Goal: Task Accomplishment & Management: Complete application form

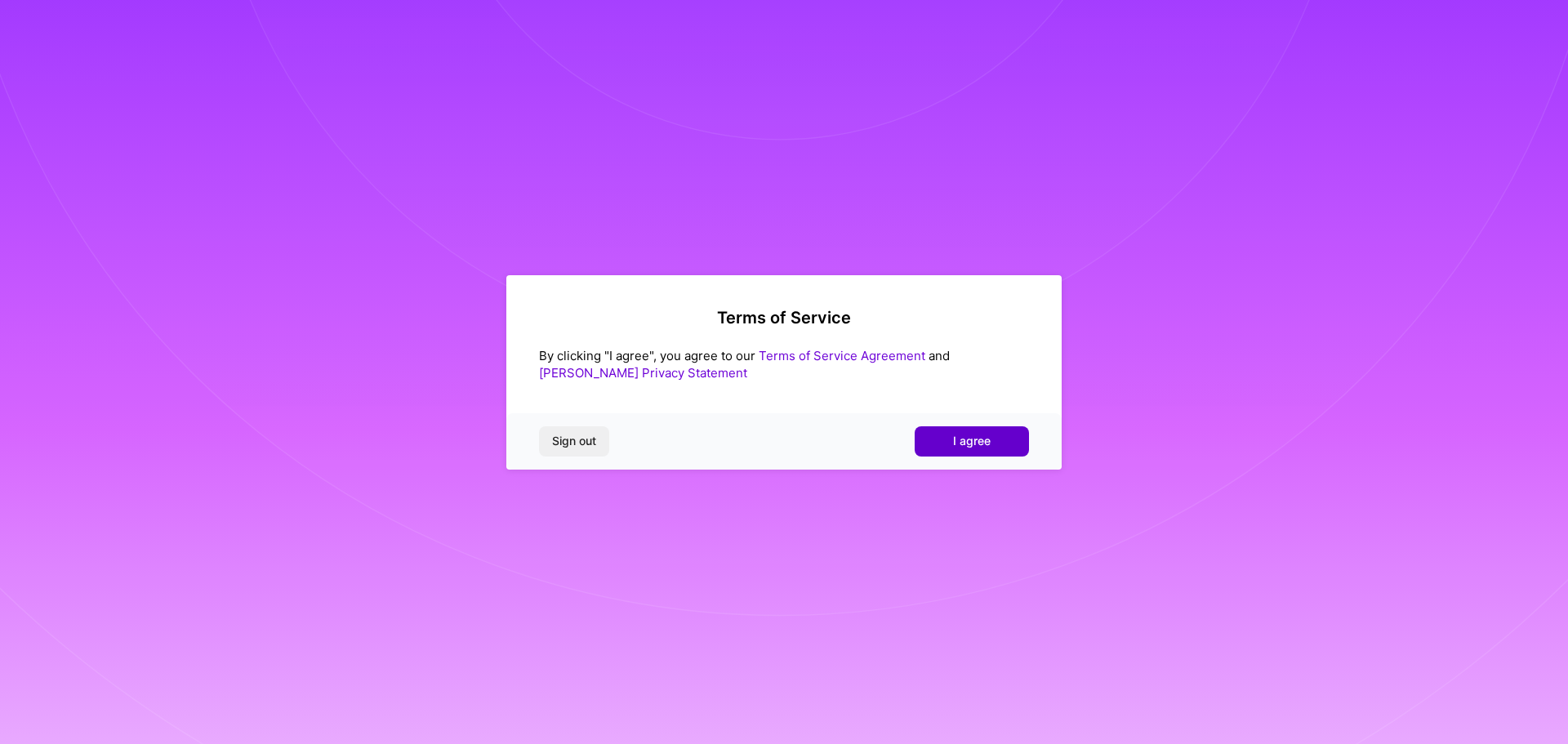
click at [981, 446] on span "I agree" at bounding box center [972, 440] width 38 height 16
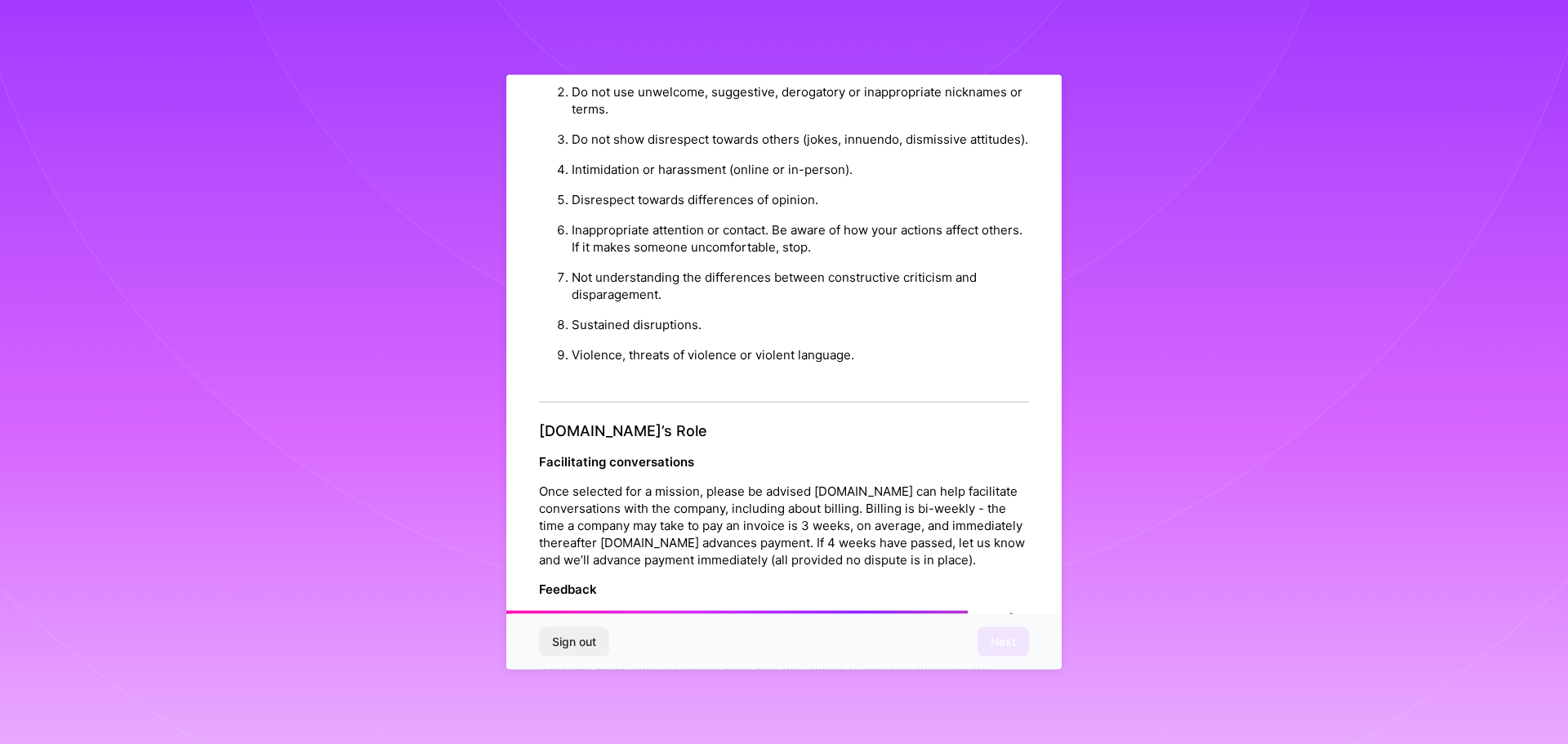
scroll to position [1771, 0]
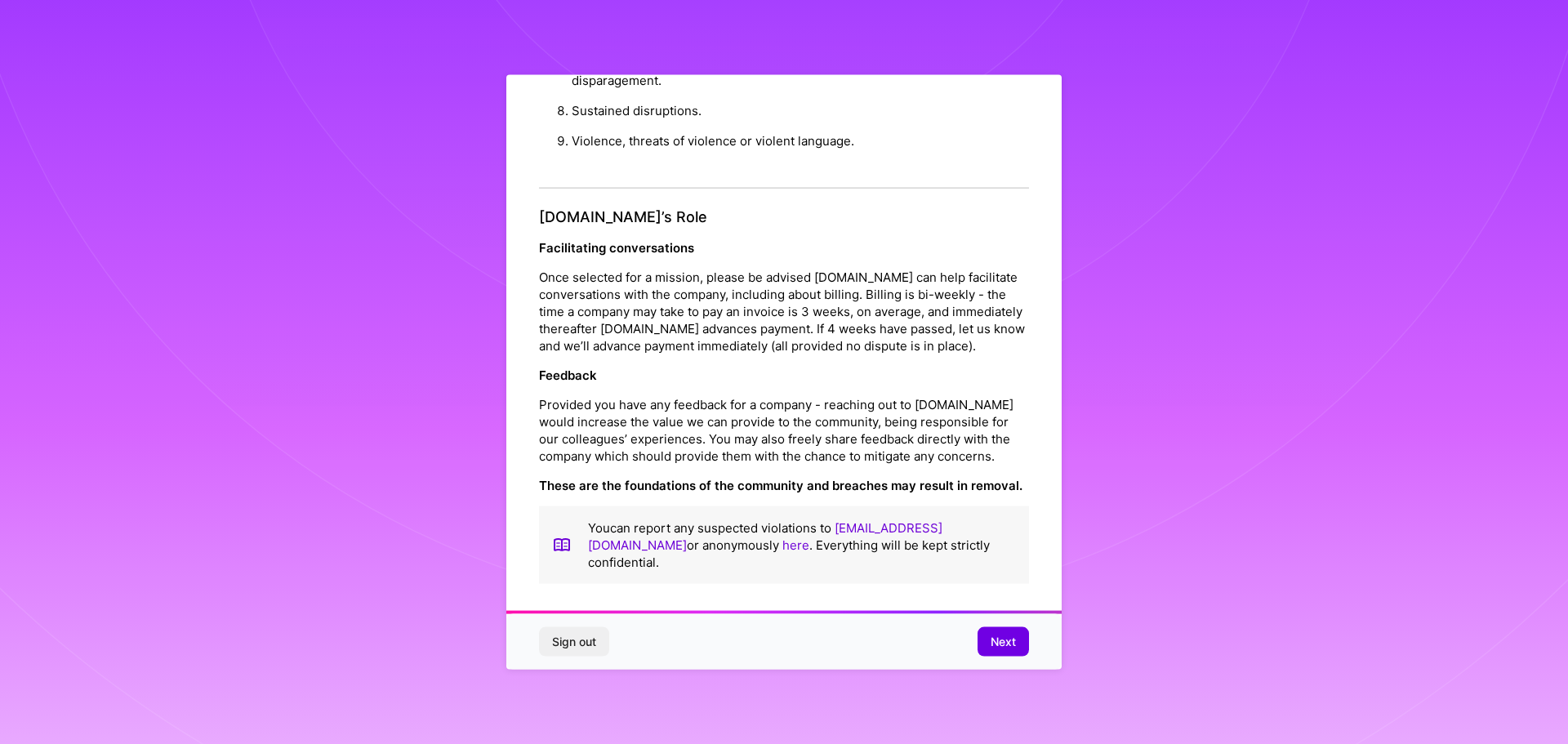
click at [1005, 640] on span "Next" at bounding box center [1004, 642] width 25 height 16
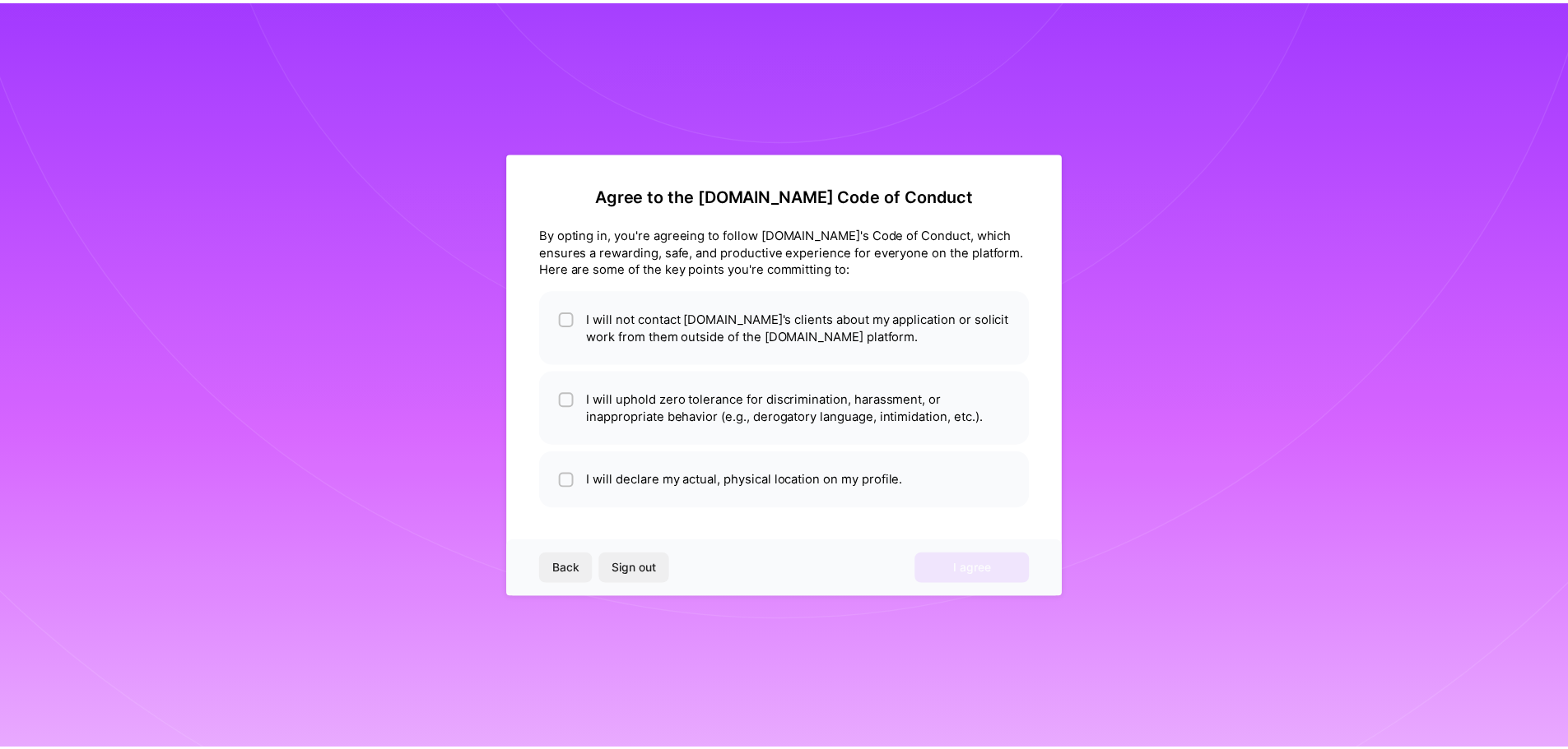
scroll to position [0, 0]
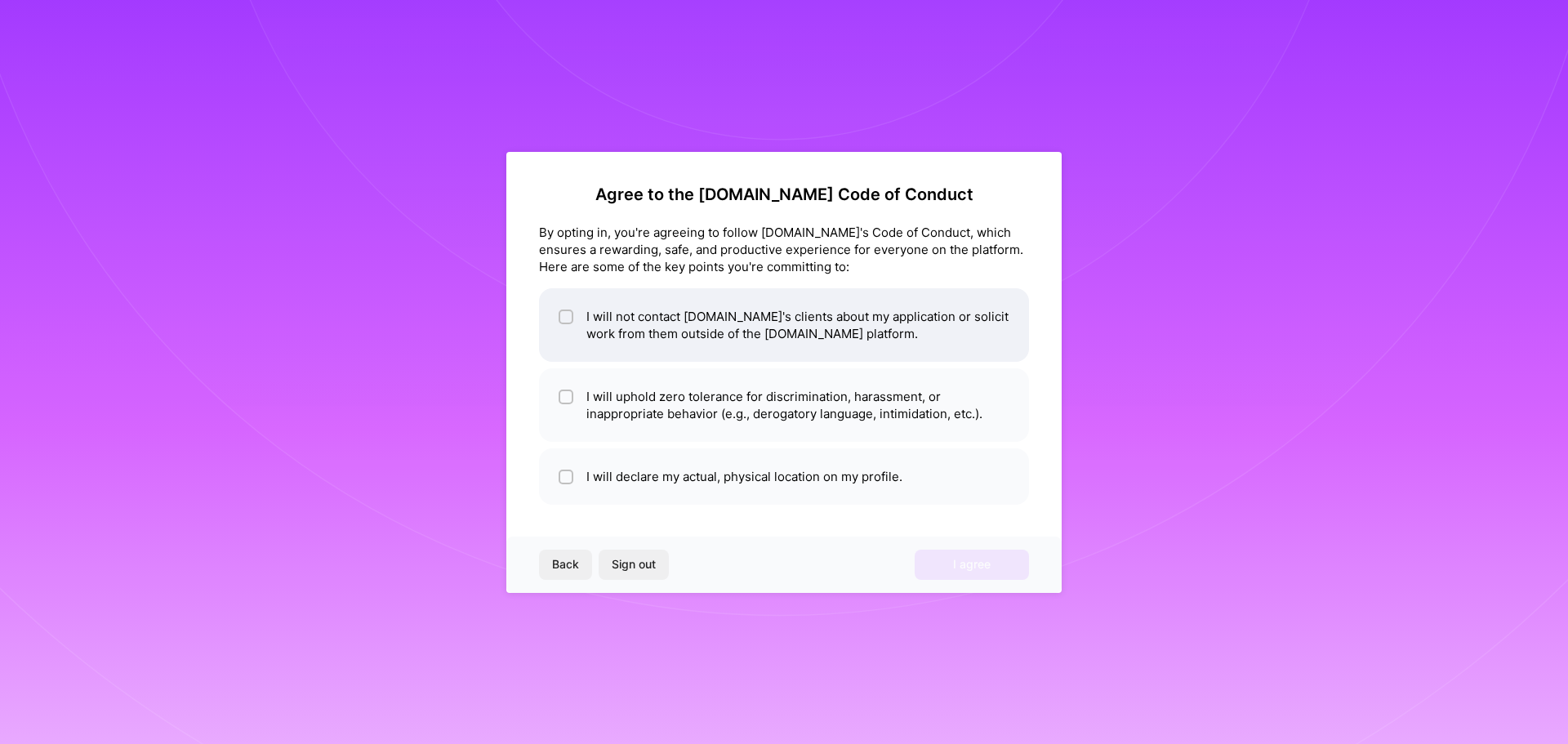
click at [567, 324] on div at bounding box center [565, 316] width 15 height 15
checkbox input "true"
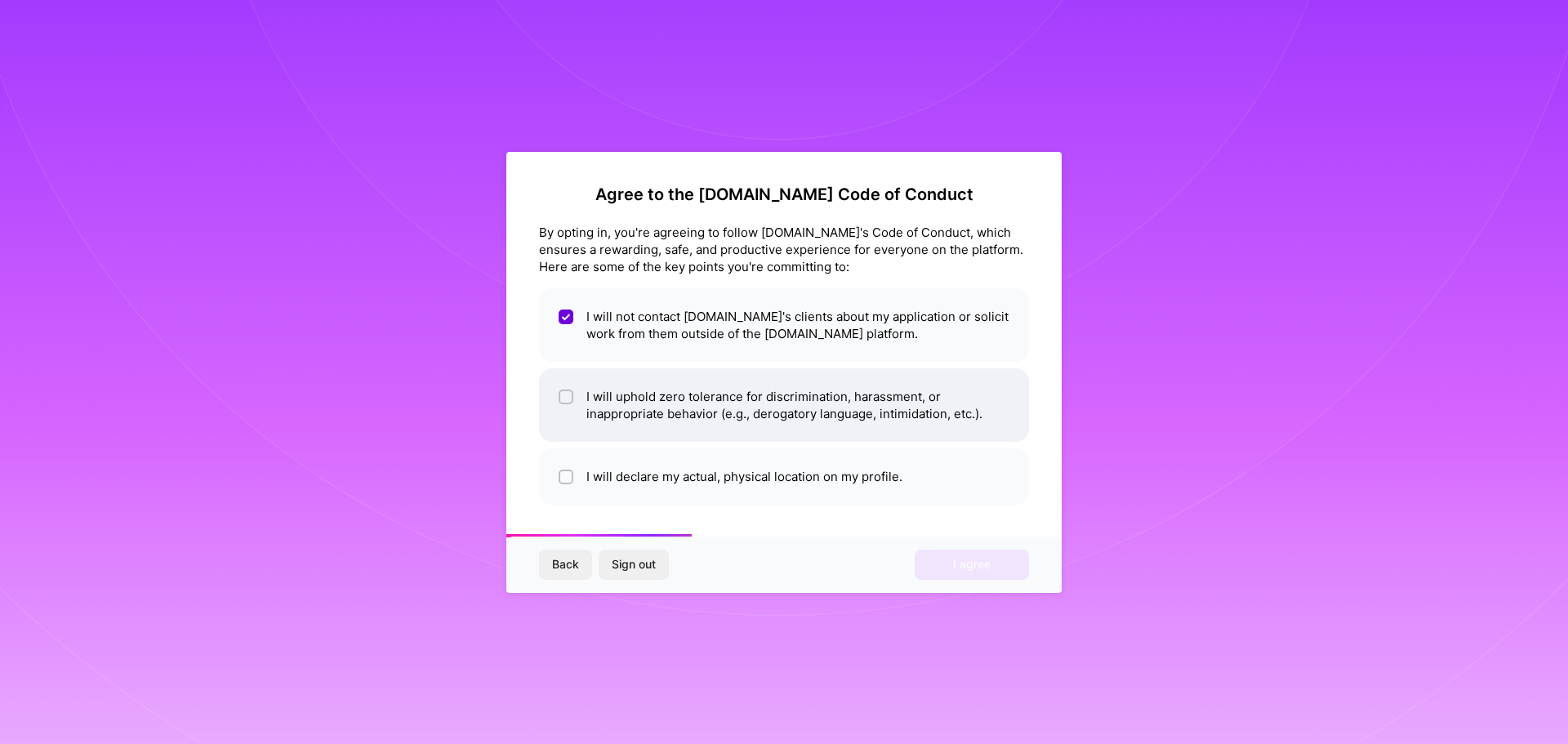
click at [567, 398] on input "checkbox" at bounding box center [568, 398] width 12 height 12
checkbox input "true"
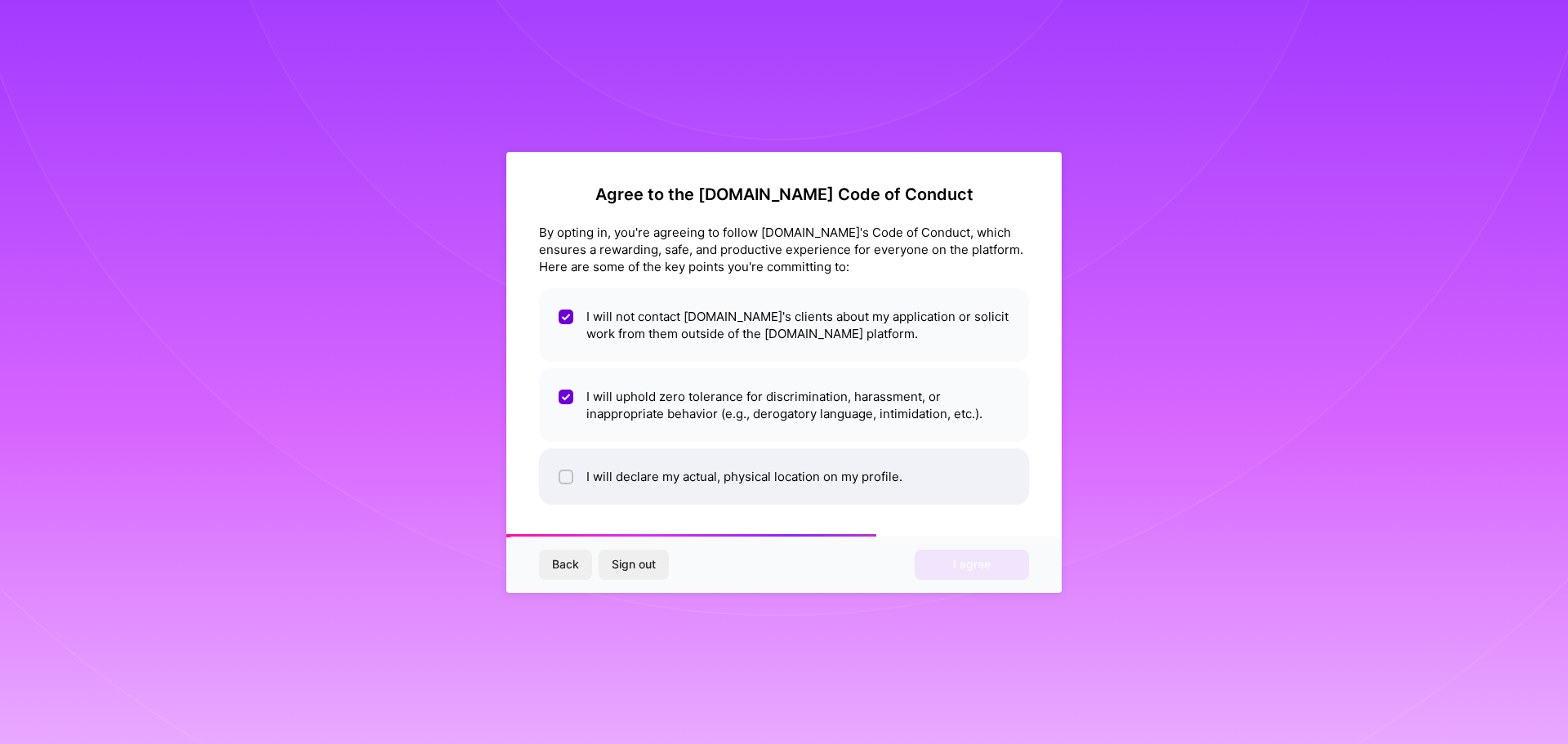
click at [561, 469] on div at bounding box center [565, 476] width 15 height 15
checkbox input "true"
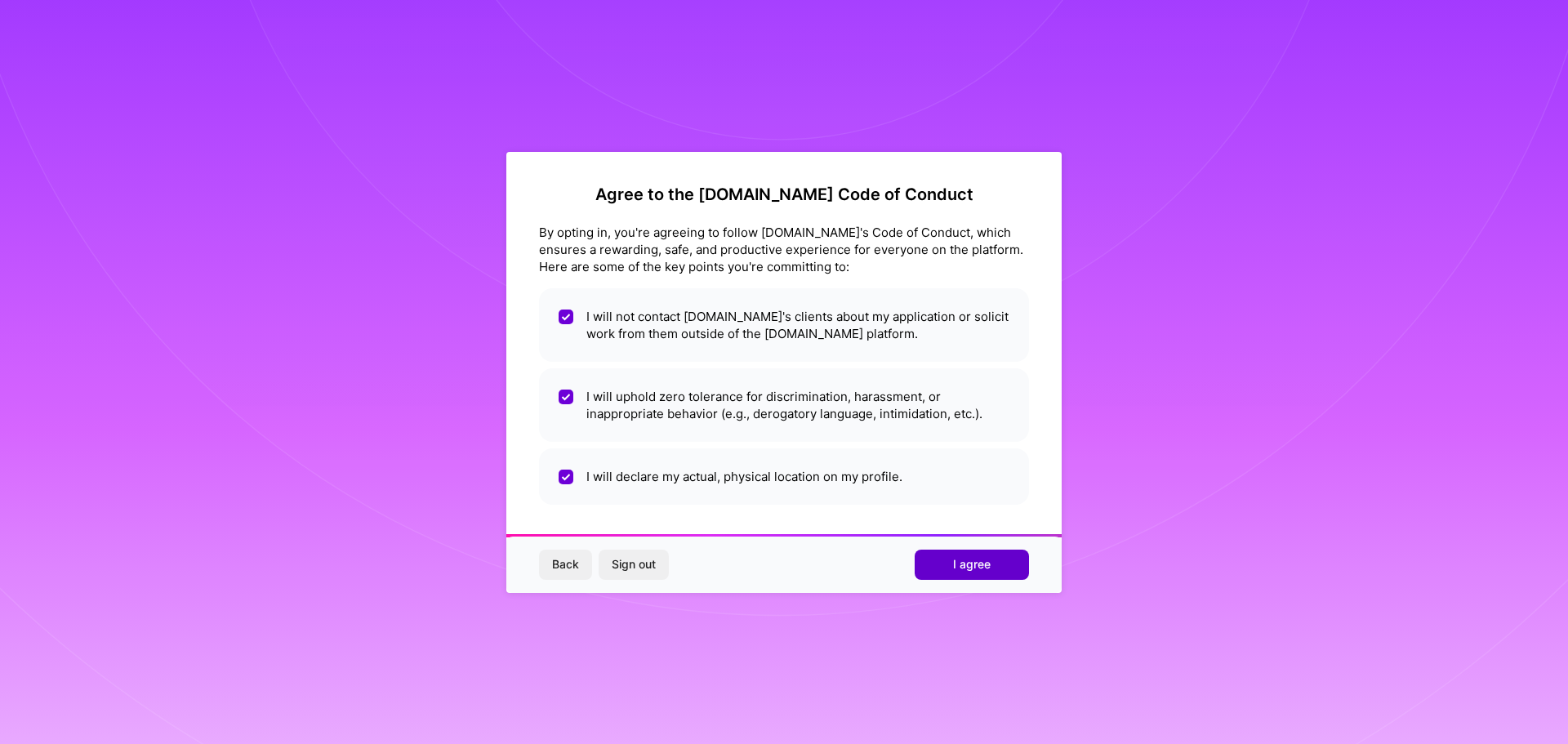
click at [951, 558] on button "I agree" at bounding box center [973, 565] width 114 height 29
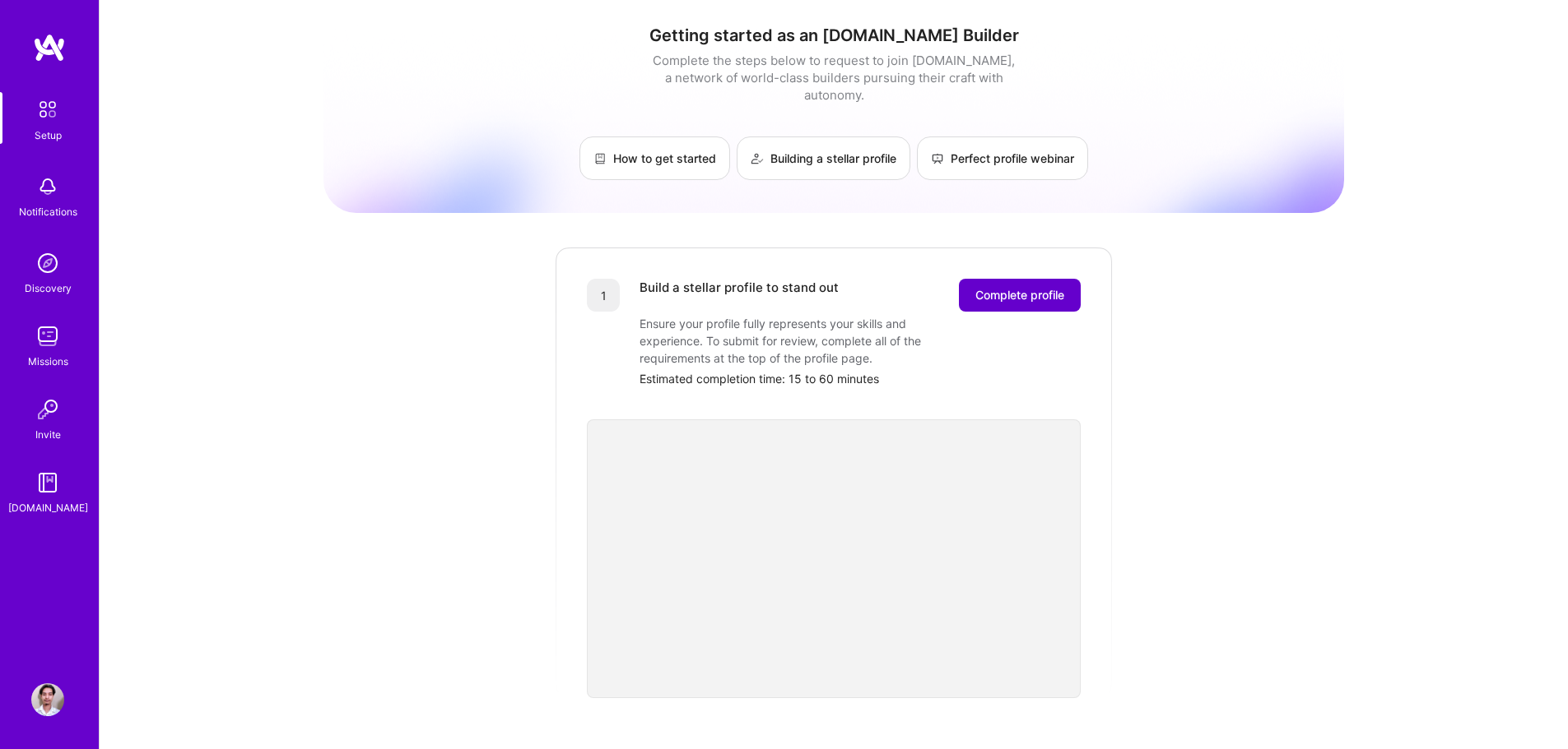
click at [1021, 287] on span "Complete profile" at bounding box center [1019, 295] width 89 height 17
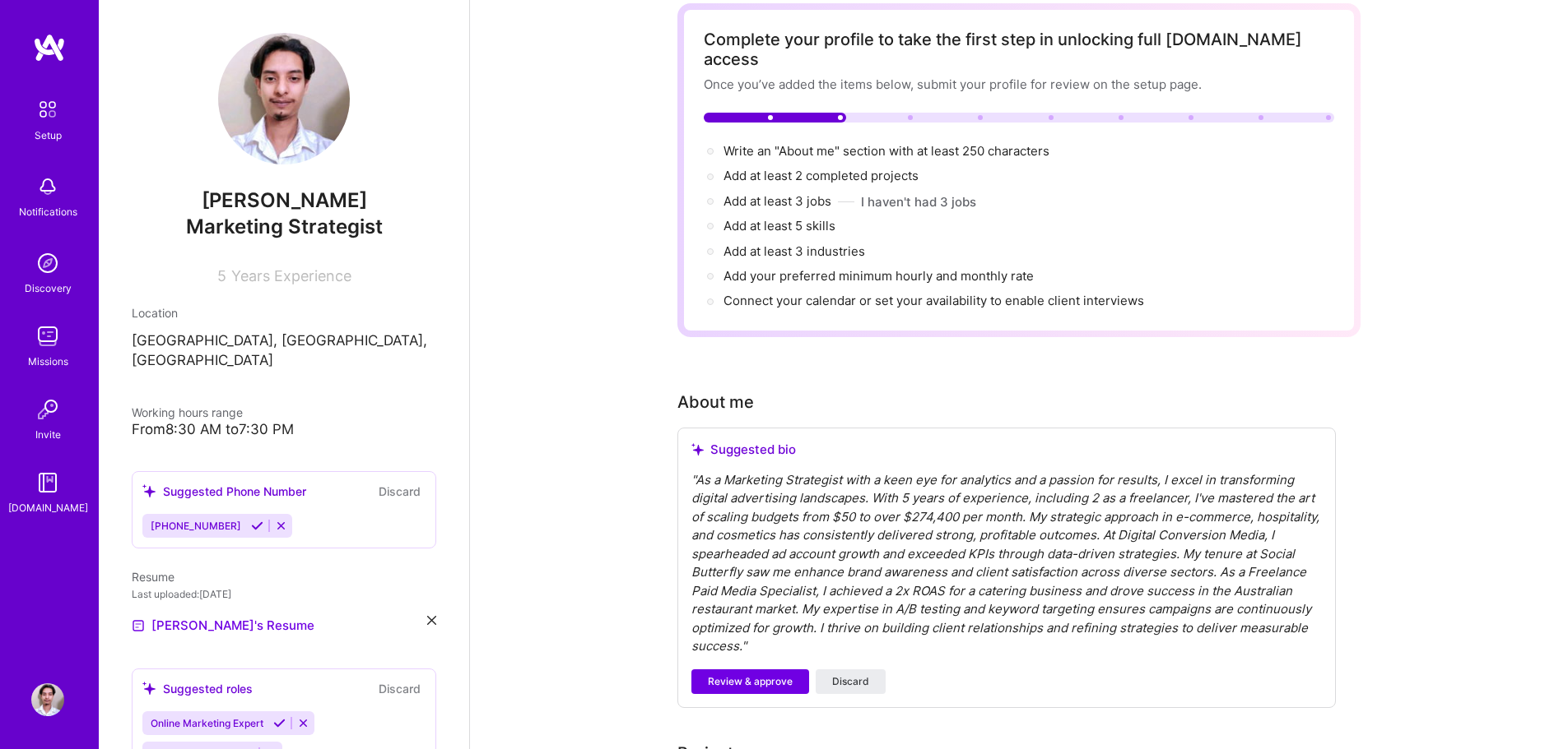
scroll to position [164, 0]
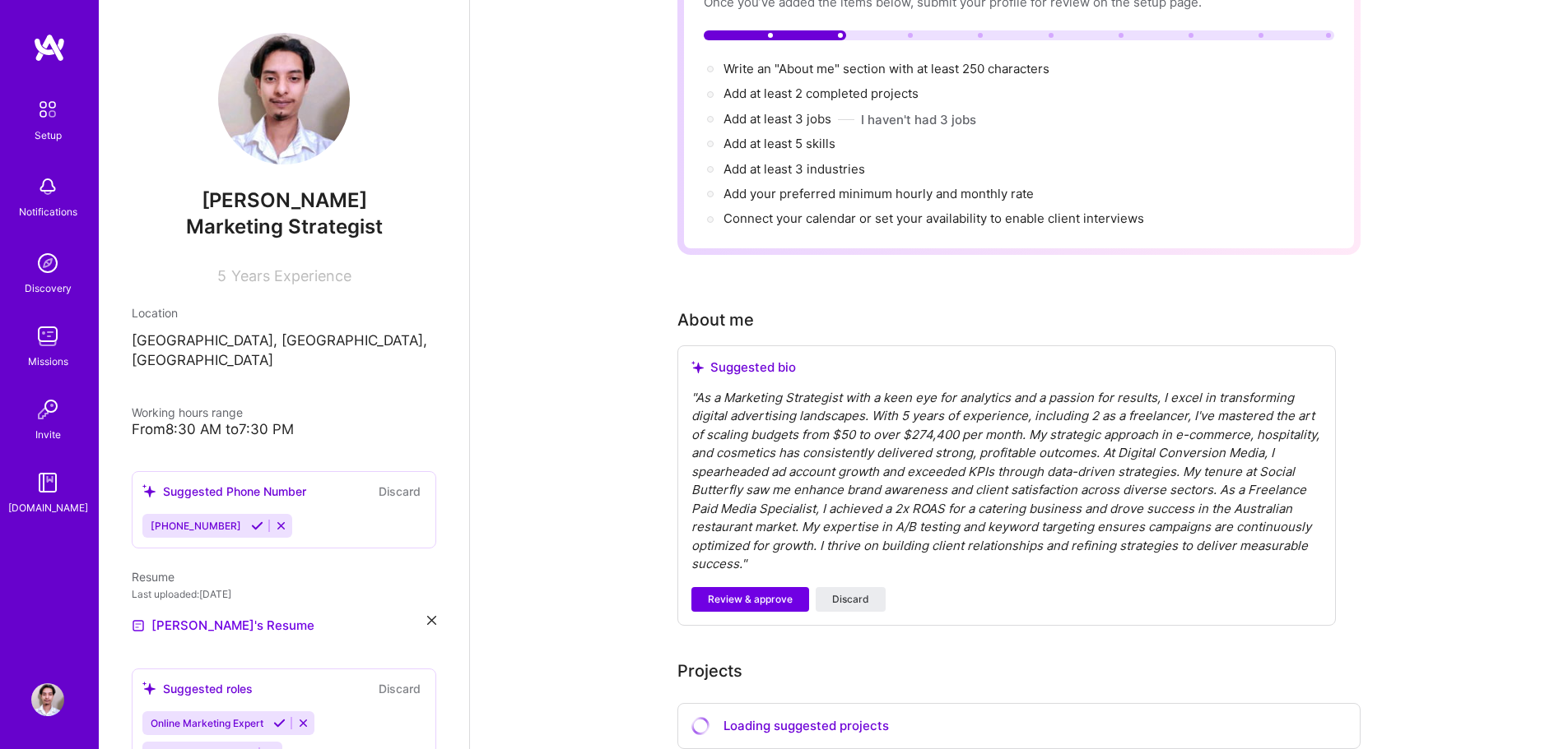
click at [843, 389] on div "" As a Marketing Strategist with a keen eye for analytics and a passion for res…" at bounding box center [1006, 481] width 630 height 186
click at [765, 593] on span "Review & approve" at bounding box center [749, 600] width 85 height 15
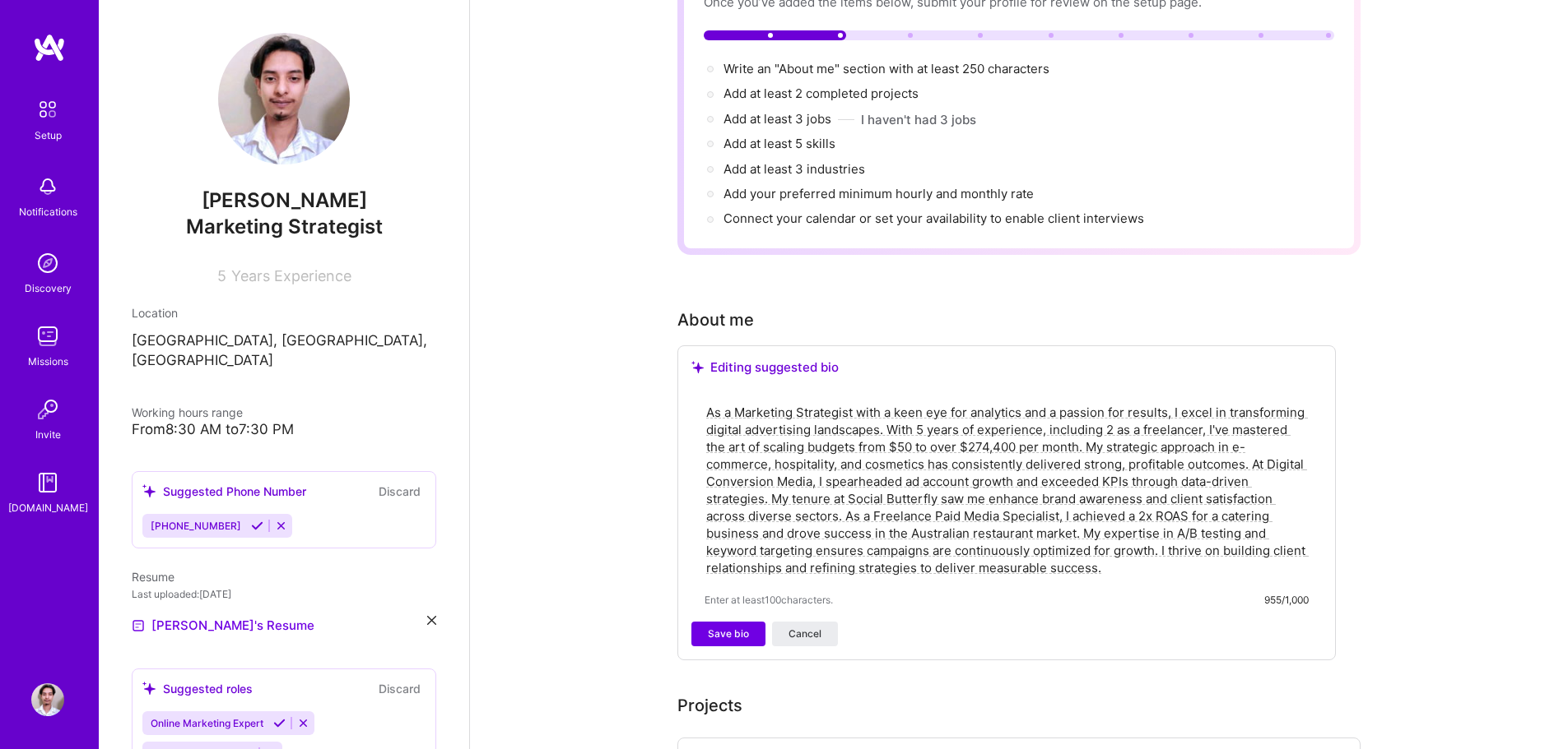
click at [865, 402] on textarea "As a Marketing Strategist with a keen eye for analytics and a passion for resul…" at bounding box center [1006, 490] width 604 height 176
click at [849, 402] on textarea "As a Marketing Strategist with a keen eye for analytics and a passion for resul…" at bounding box center [1006, 490] width 604 height 176
click at [1079, 404] on textarea "As a Paid Media Strategist with a keen eye for analytics and a passion for resu…" at bounding box center [1006, 490] width 604 height 176
drag, startPoint x: 784, startPoint y: 408, endPoint x: 820, endPoint y: 407, distance: 36.0
click at [820, 407] on textarea "As a Paid Media Strategist with a keen eye for analytics and a passion for resu…" at bounding box center [1006, 490] width 604 height 176
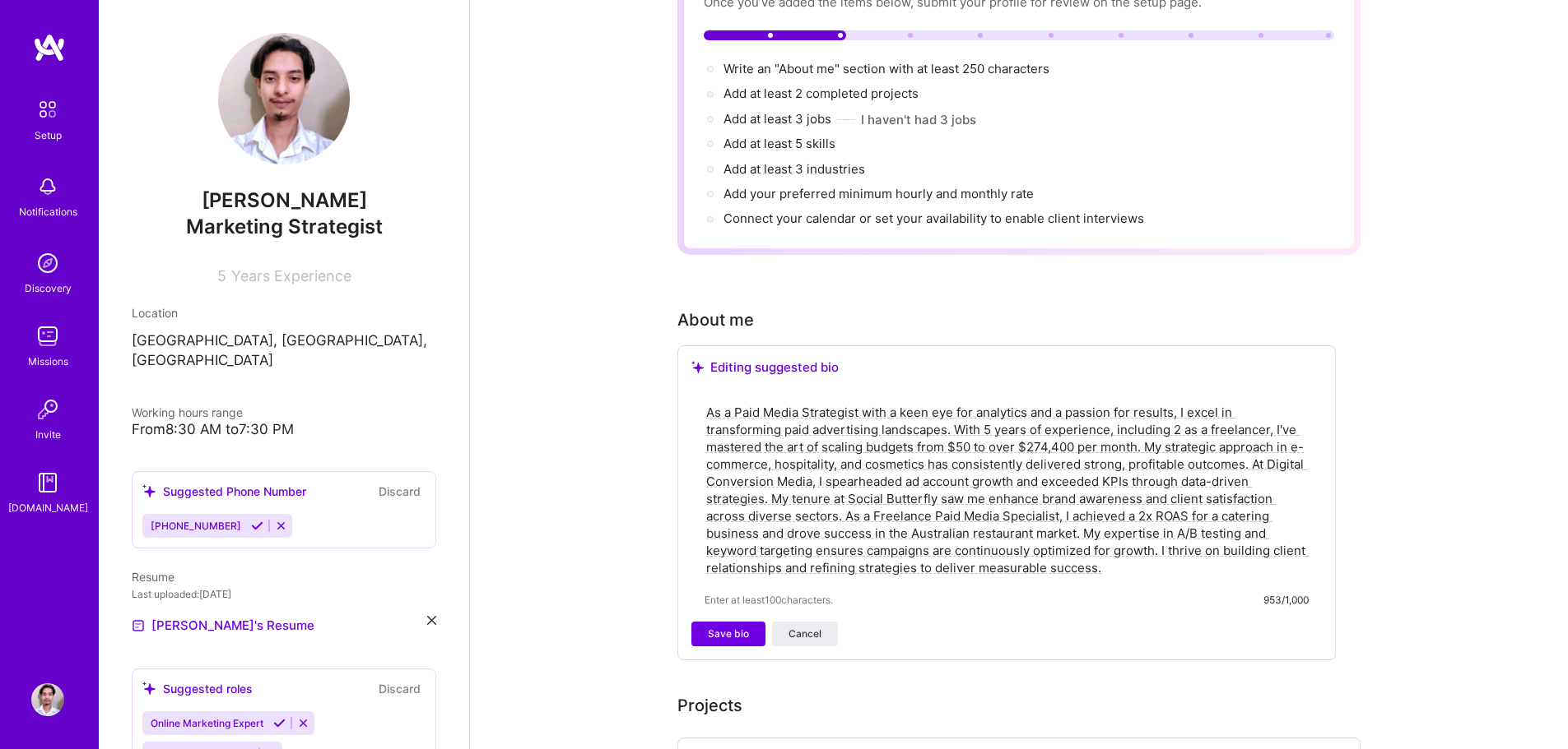
type textarea "As a Marketing Strategist with a keen eye for analytics and a passion for resul…"
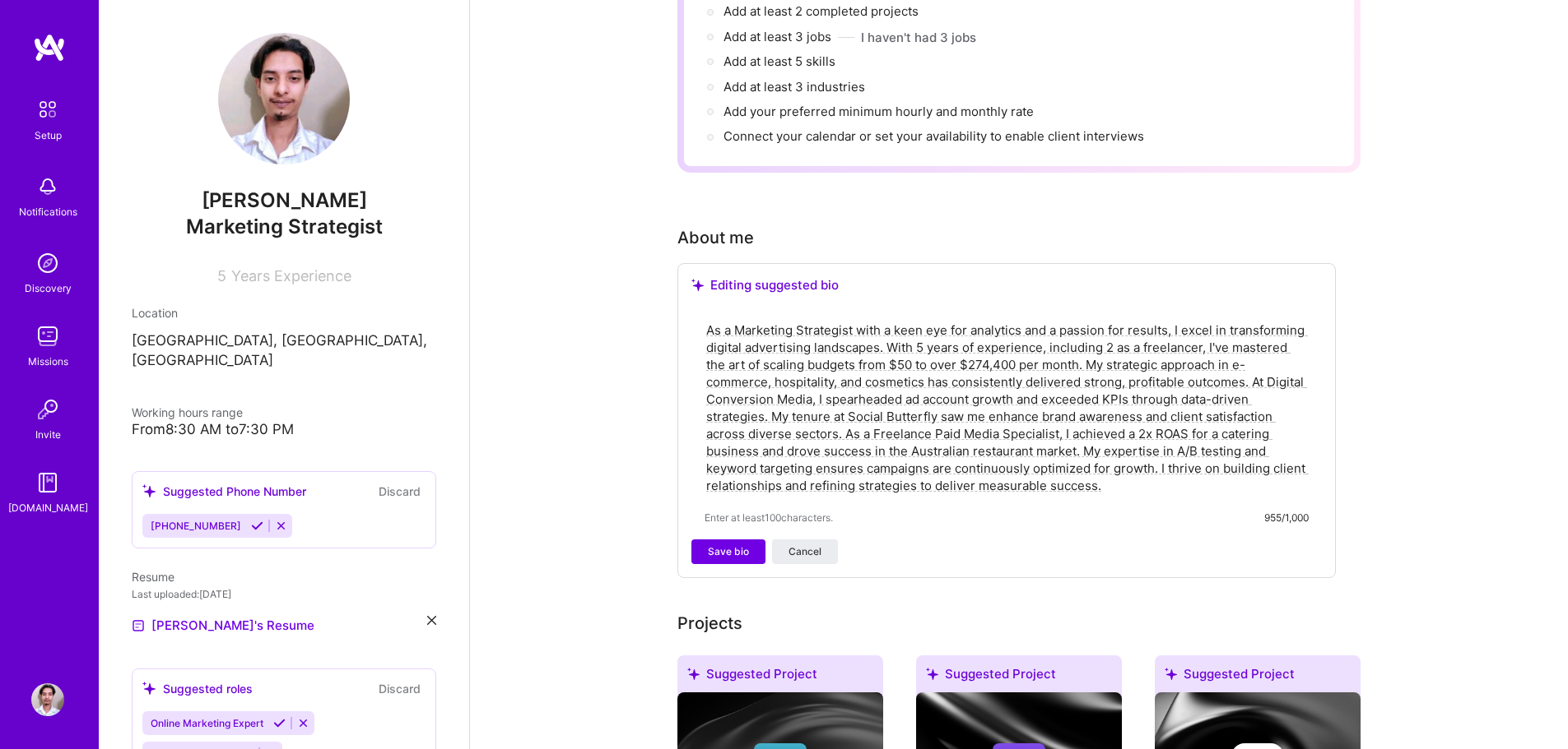
scroll to position [329, 0]
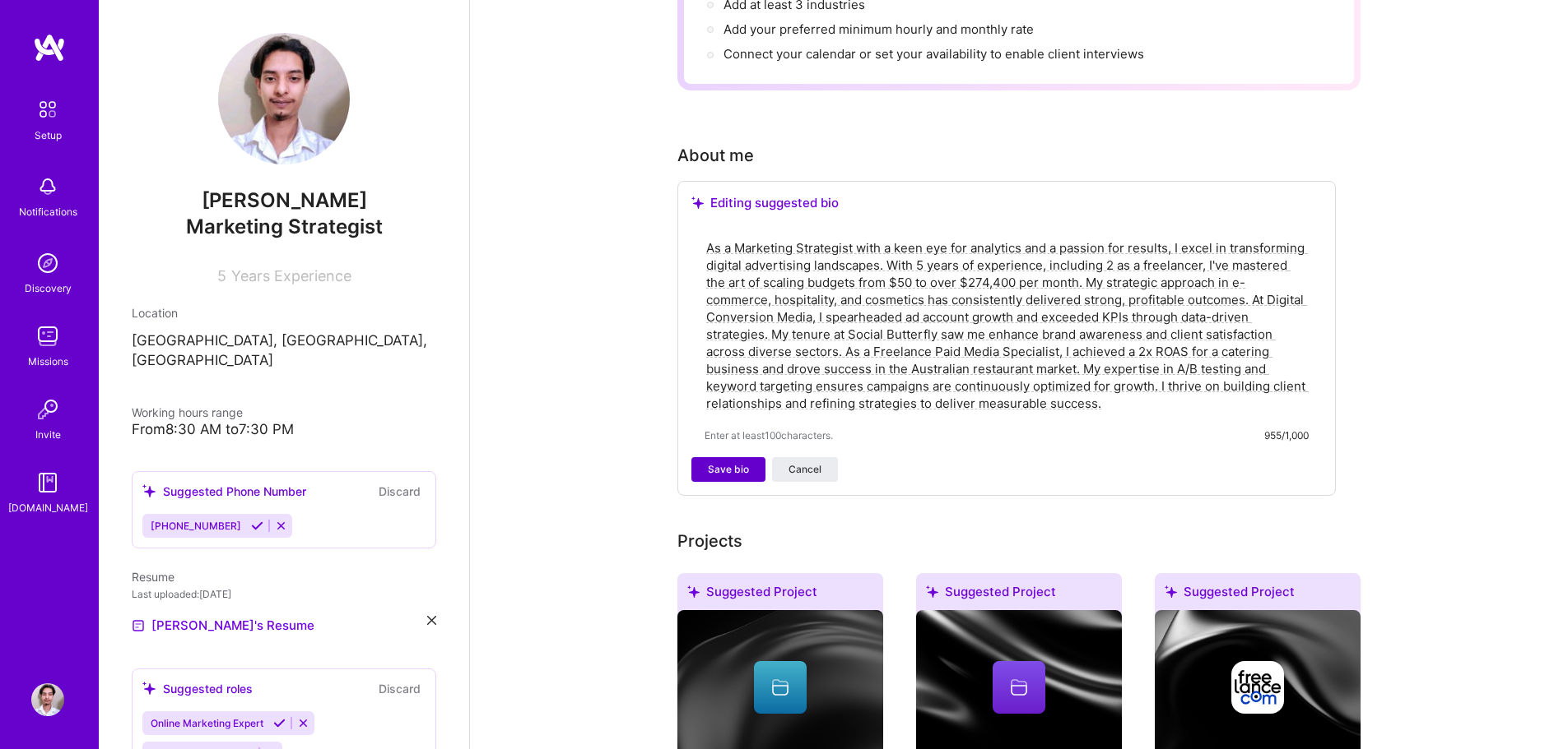
click at [734, 462] on span "Save bio" at bounding box center [728, 469] width 41 height 15
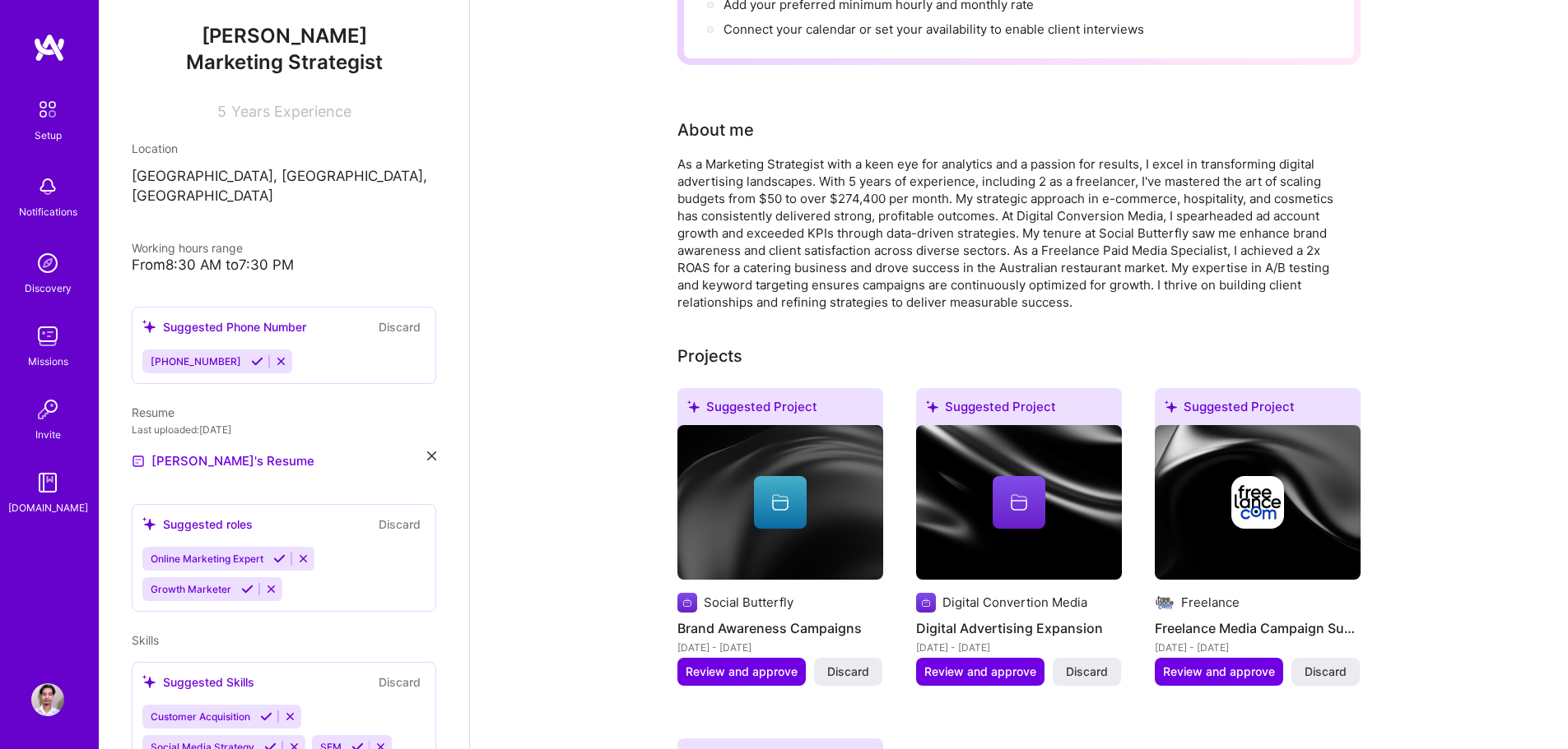
scroll to position [247, 0]
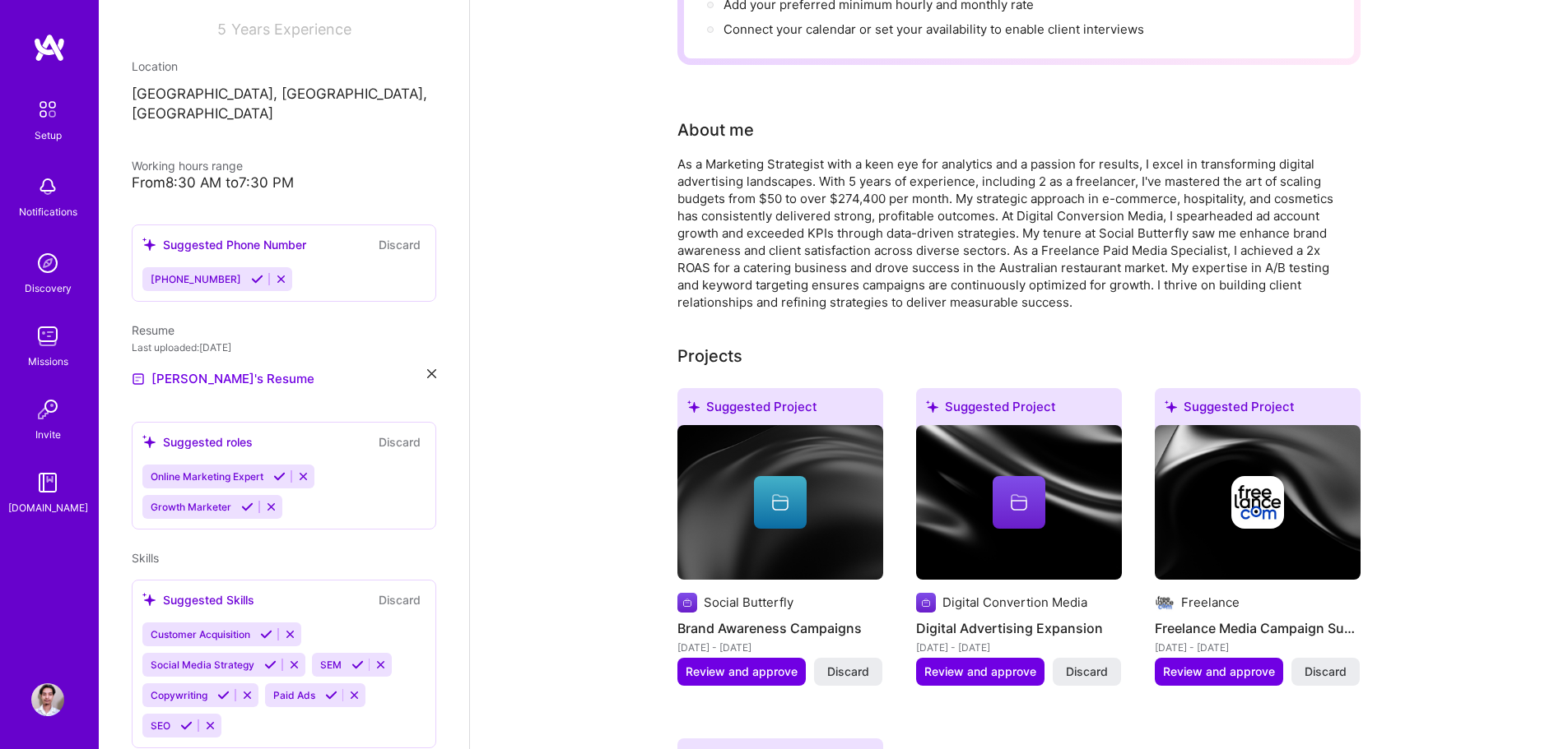
click at [278, 471] on icon at bounding box center [279, 477] width 13 height 13
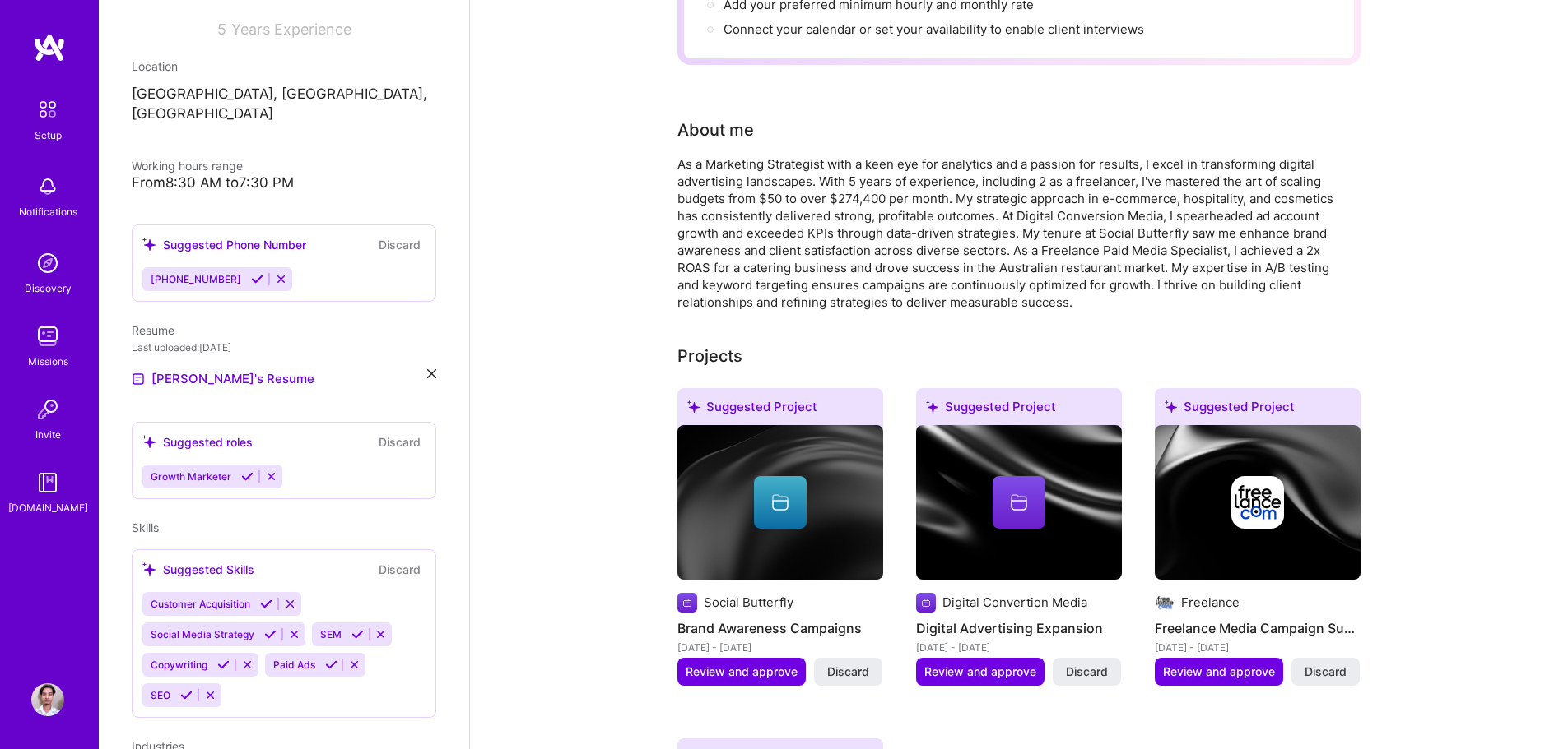
click at [243, 471] on icon at bounding box center [247, 477] width 13 height 13
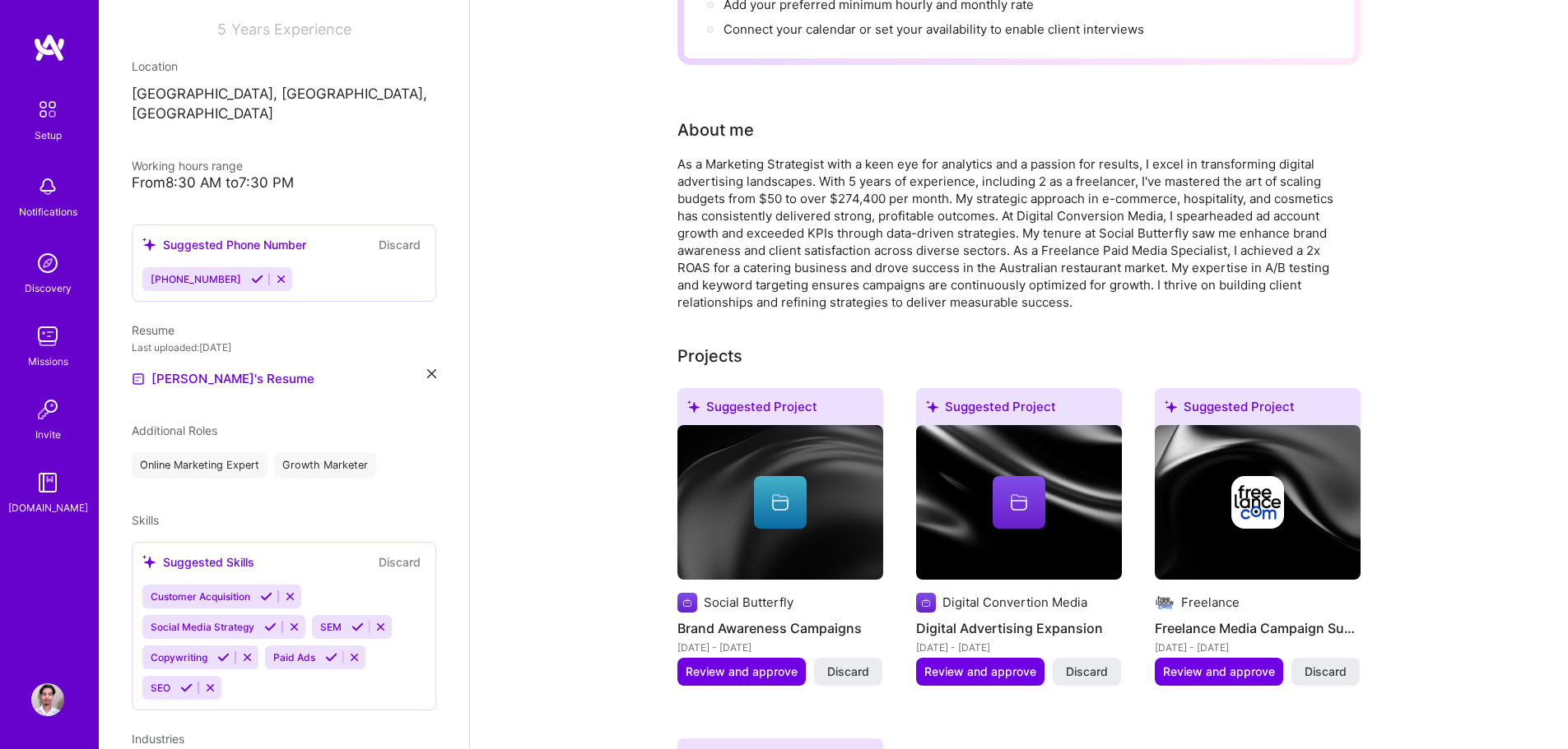
scroll to position [329, 0]
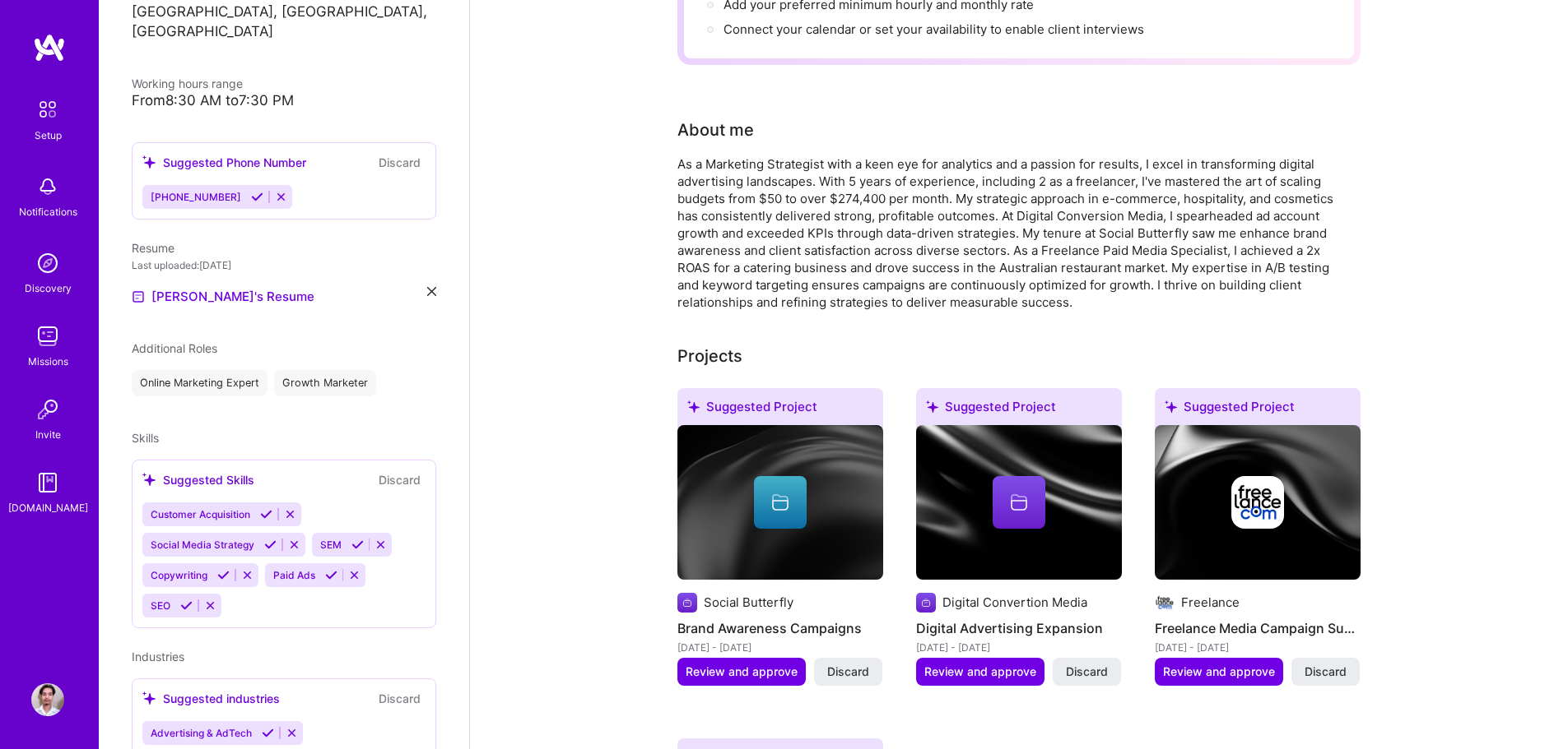
click at [329, 569] on icon at bounding box center [331, 575] width 13 height 13
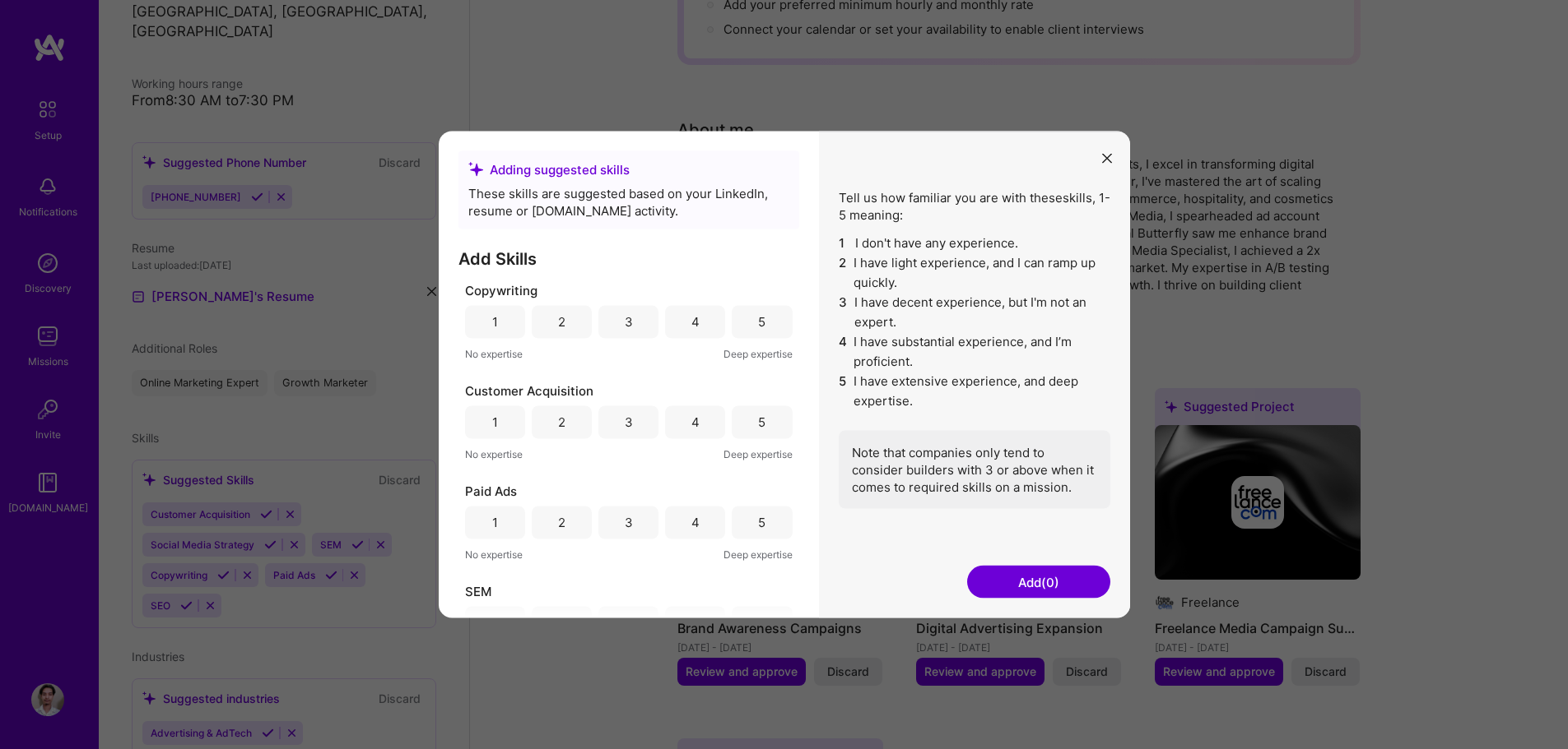
scroll to position [82, 0]
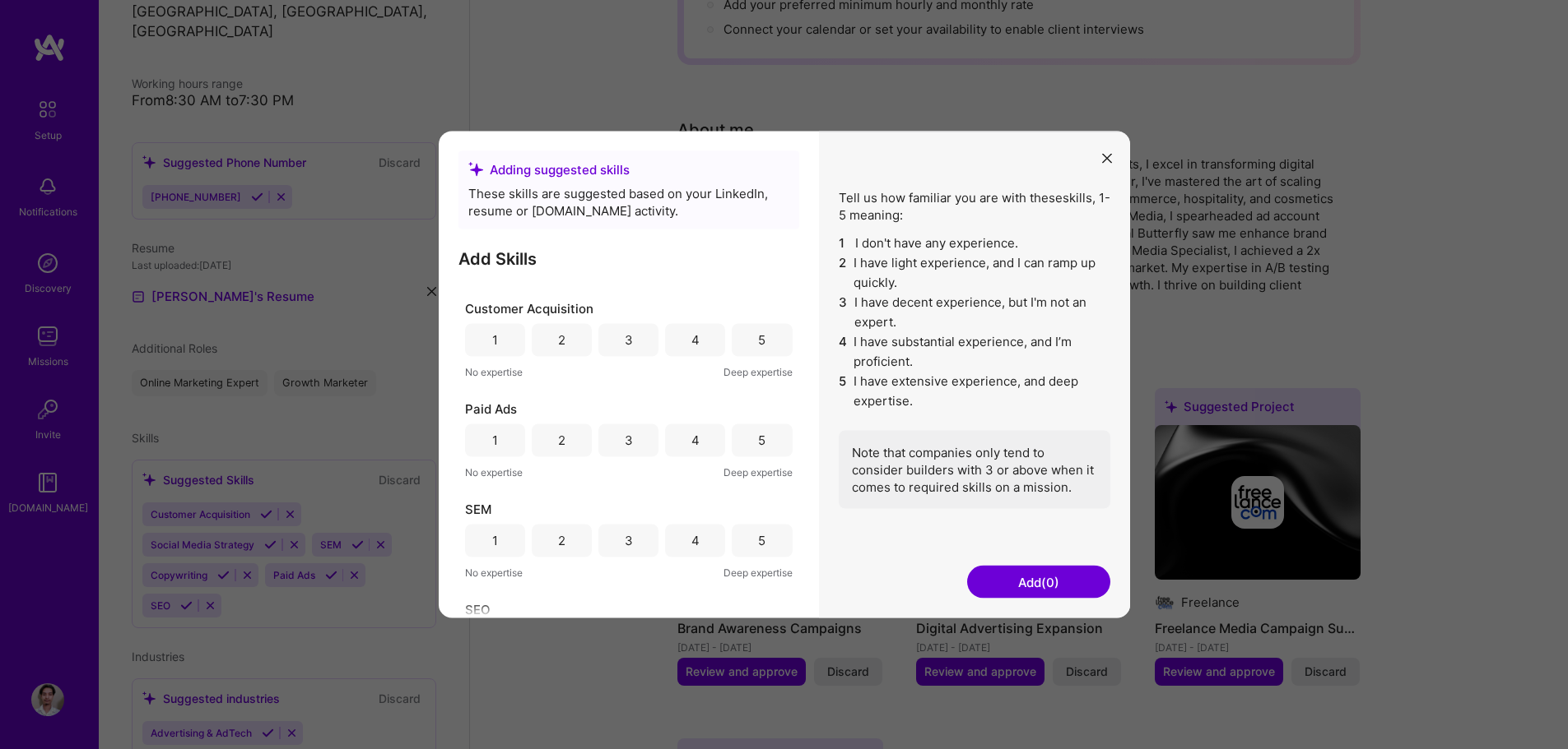
click at [758, 336] on div "5" at bounding box center [762, 340] width 8 height 18
click at [758, 432] on div "5" at bounding box center [762, 440] width 8 height 18
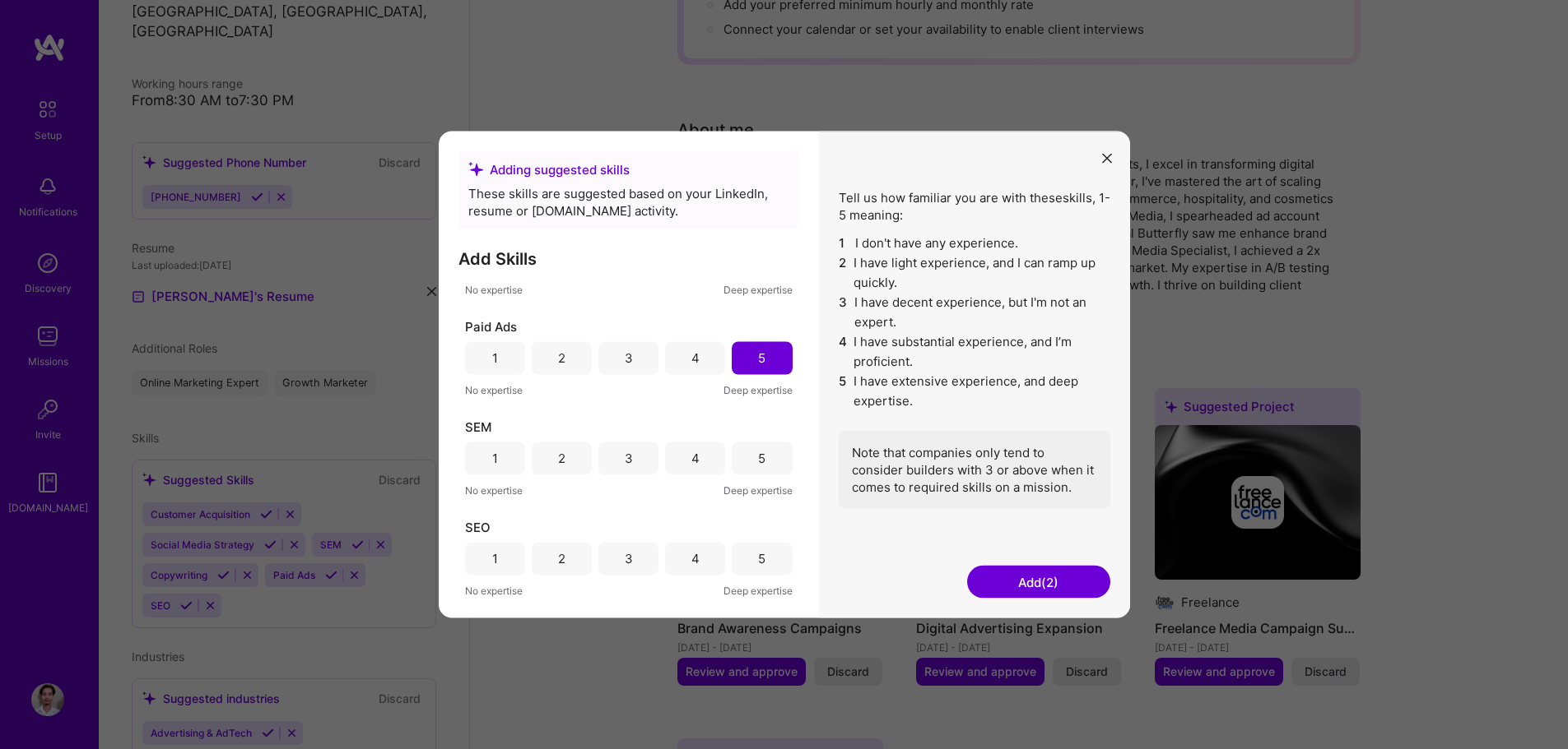
click at [743, 453] on div "5" at bounding box center [761, 458] width 60 height 33
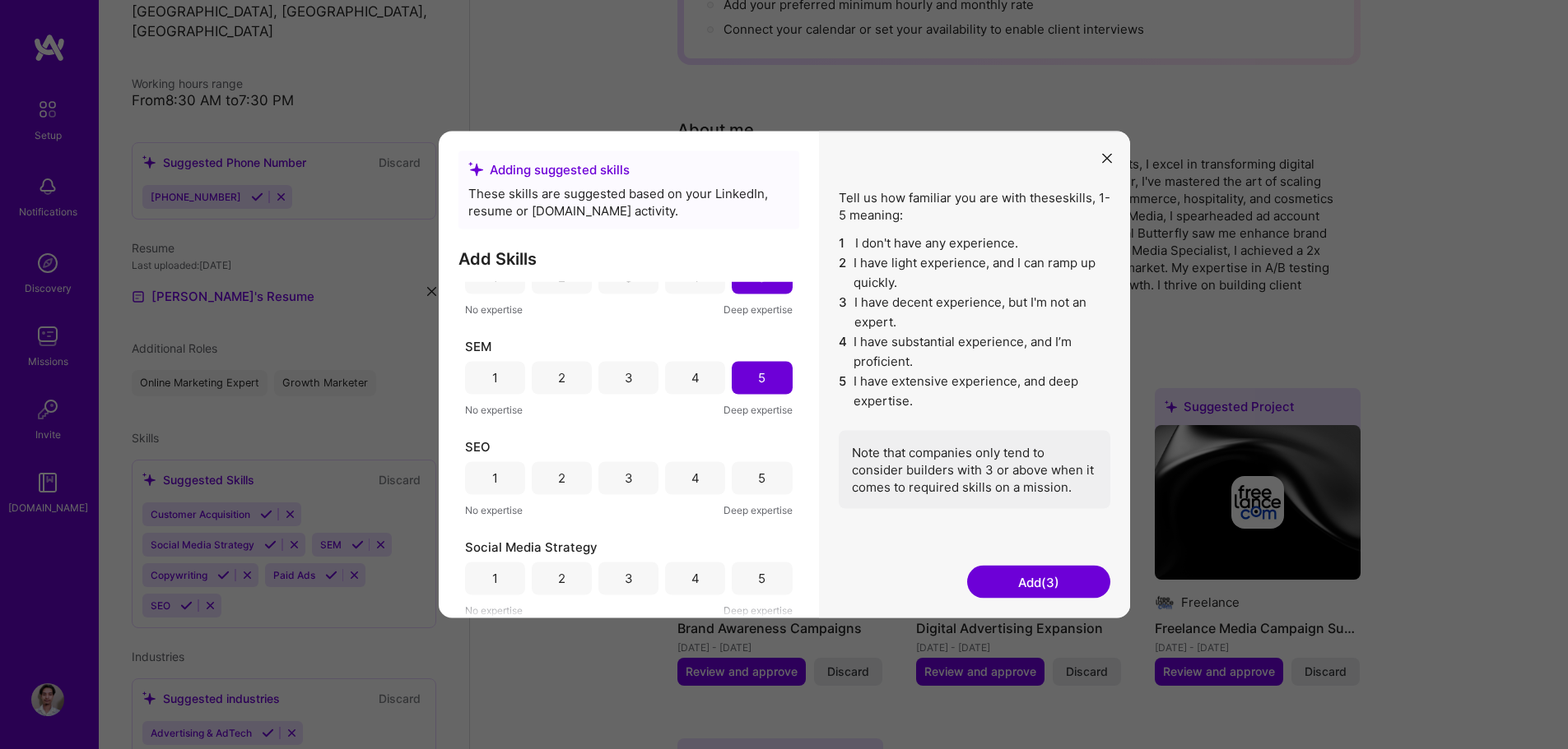
click at [673, 475] on div "4" at bounding box center [695, 479] width 60 height 33
click at [709, 577] on div "4" at bounding box center [695, 578] width 60 height 33
click at [1048, 580] on button "Add (5)" at bounding box center [1038, 583] width 144 height 33
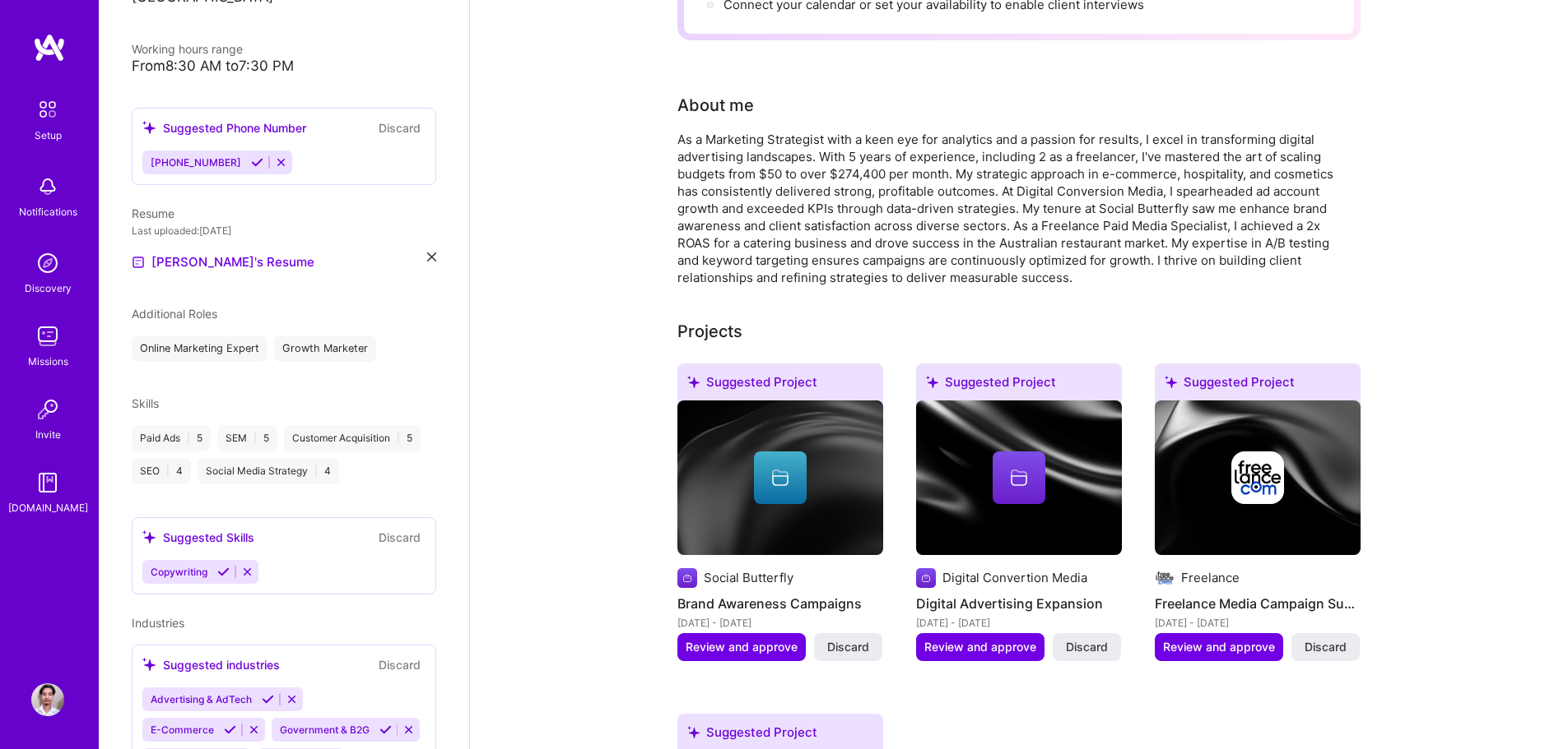
scroll to position [461, 0]
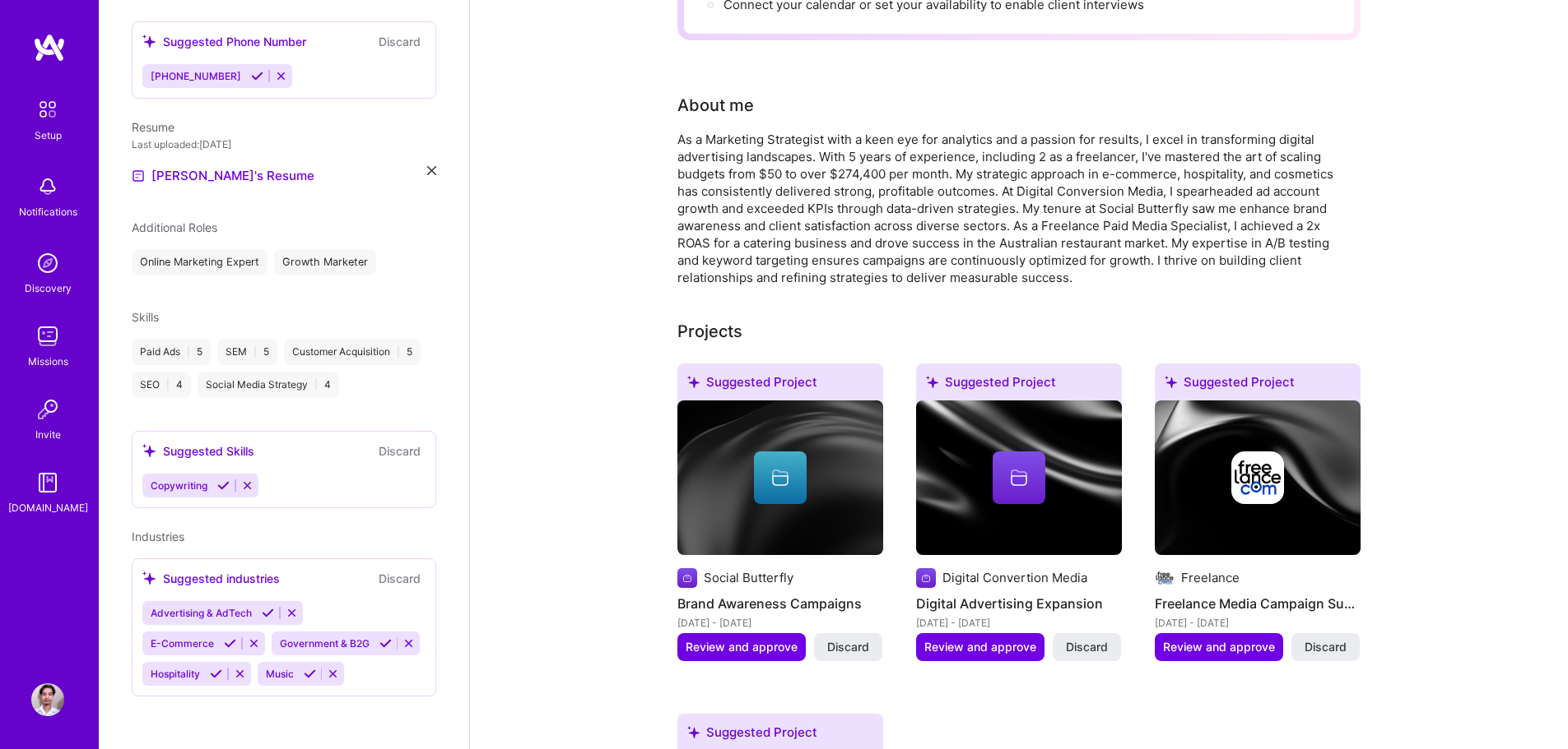
click at [263, 607] on icon at bounding box center [268, 613] width 13 height 13
click at [229, 638] on icon at bounding box center [230, 644] width 13 height 13
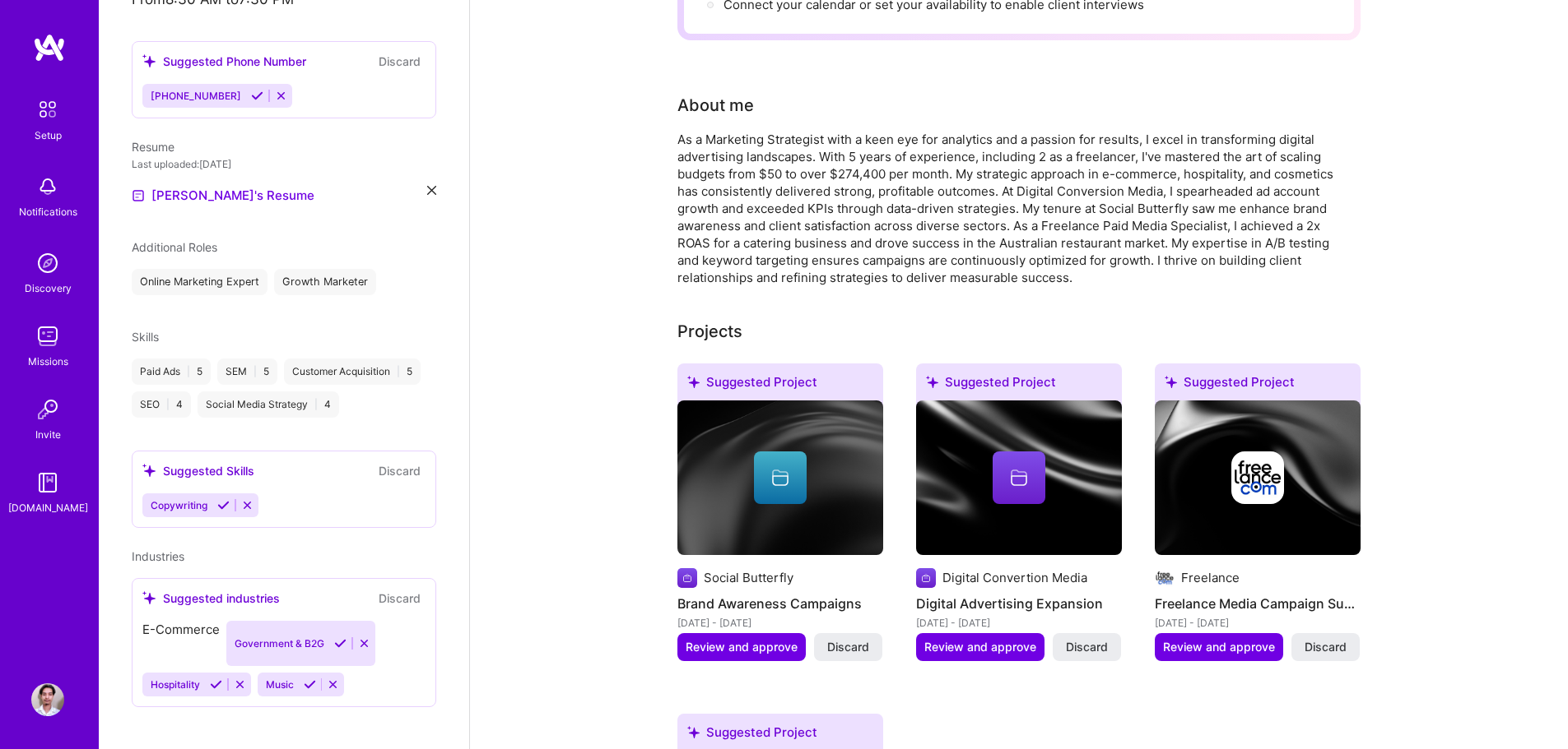
scroll to position [399, 0]
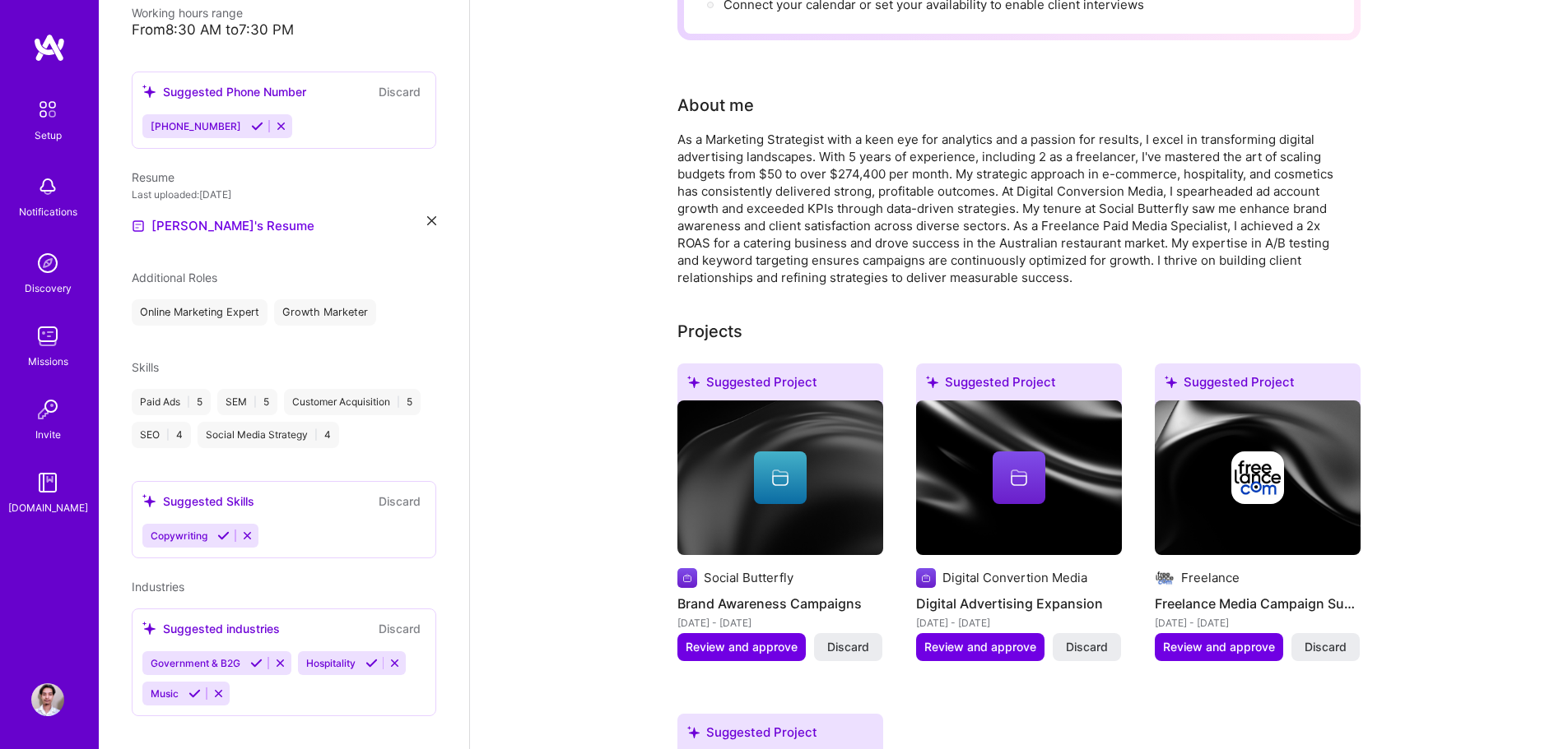
click at [254, 657] on icon at bounding box center [256, 663] width 13 height 13
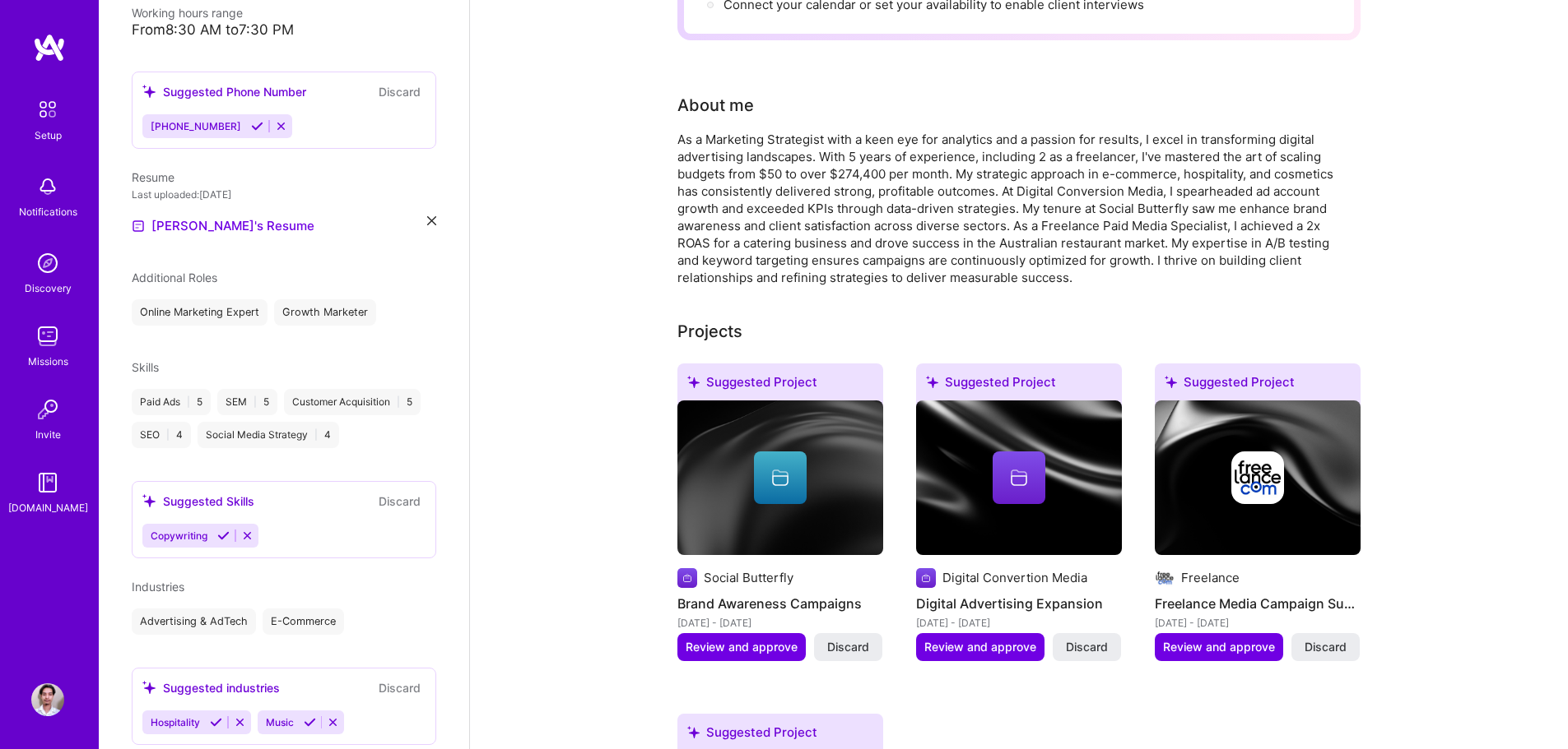
scroll to position [429, 0]
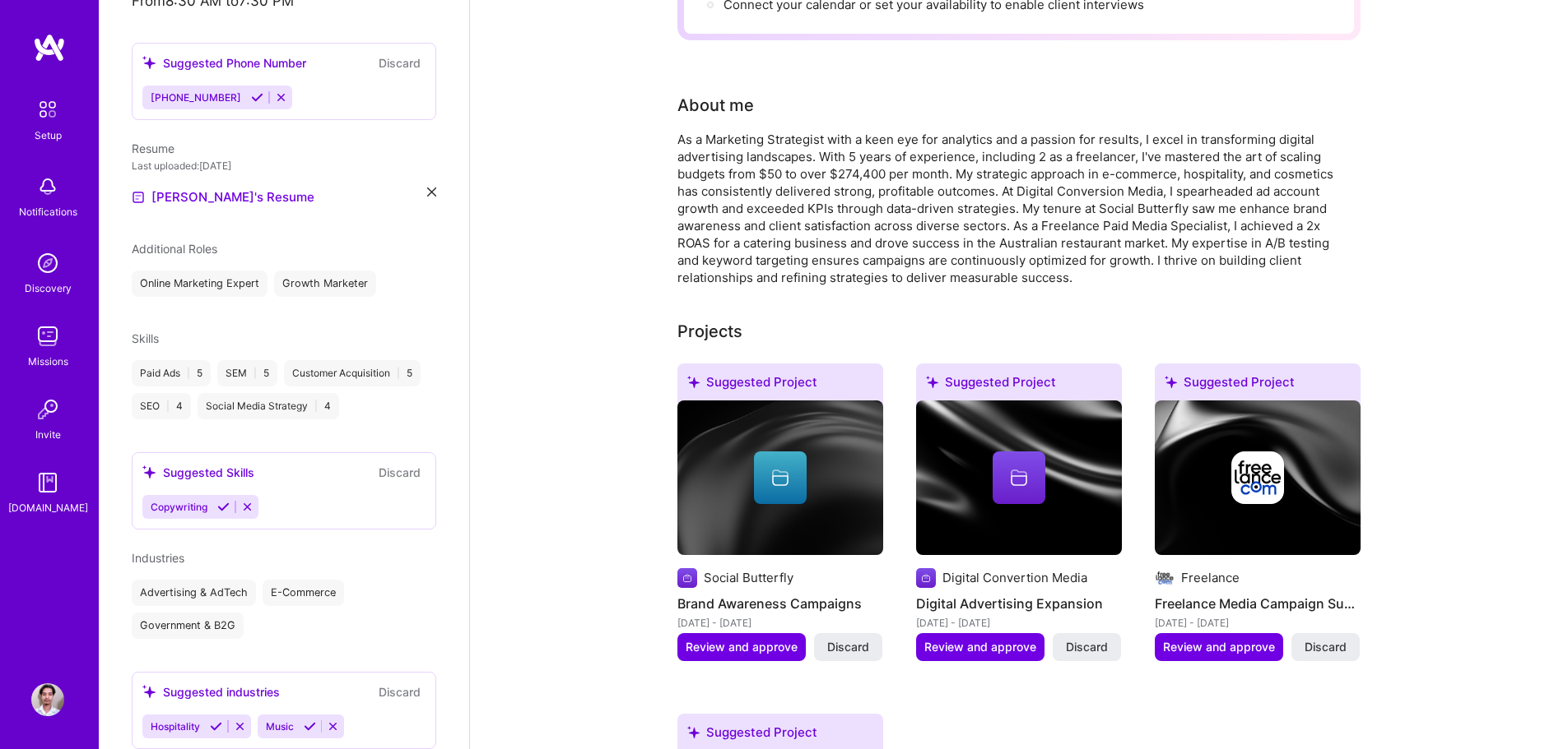
click at [217, 721] on icon at bounding box center [216, 727] width 13 height 13
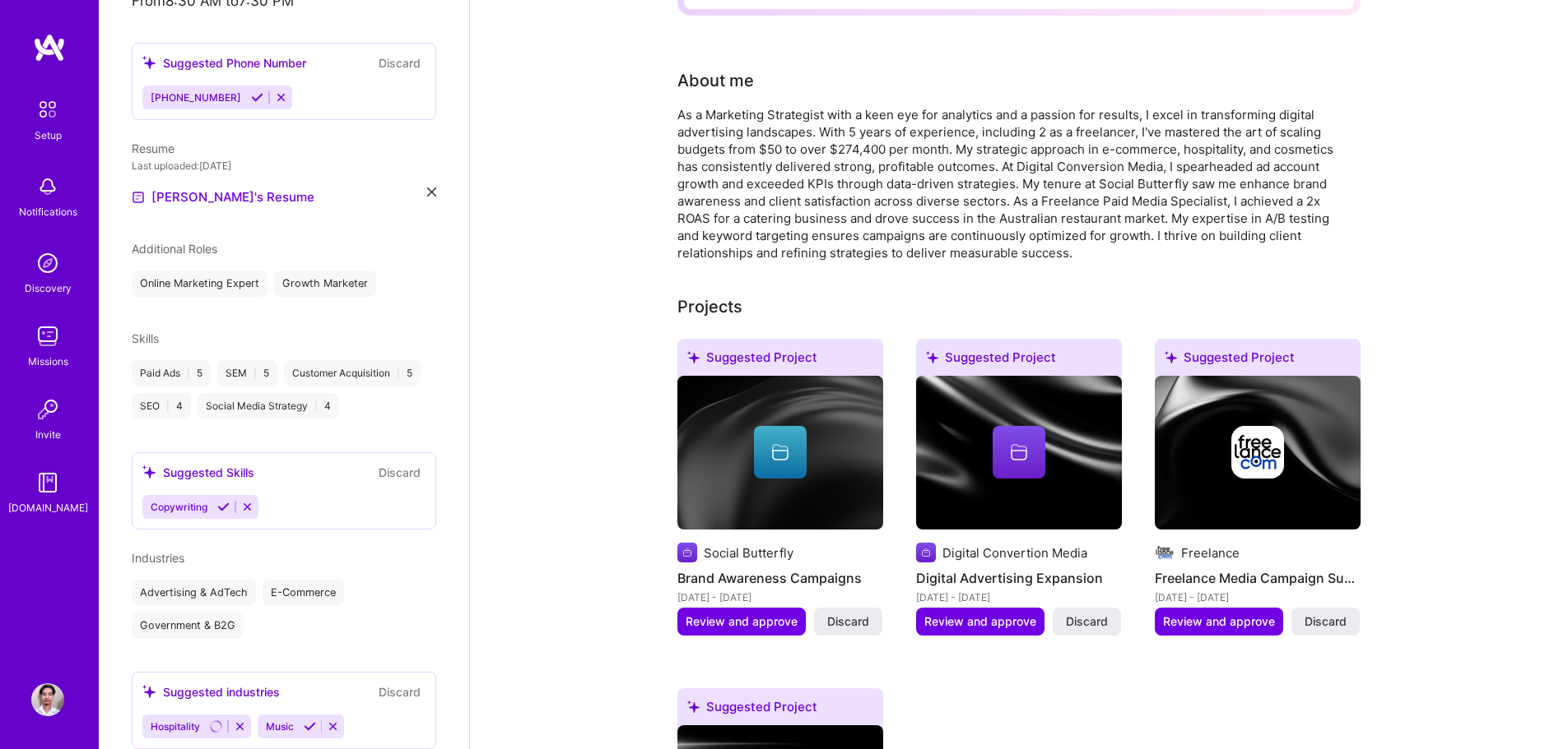
click at [309, 721] on icon at bounding box center [310, 727] width 13 height 13
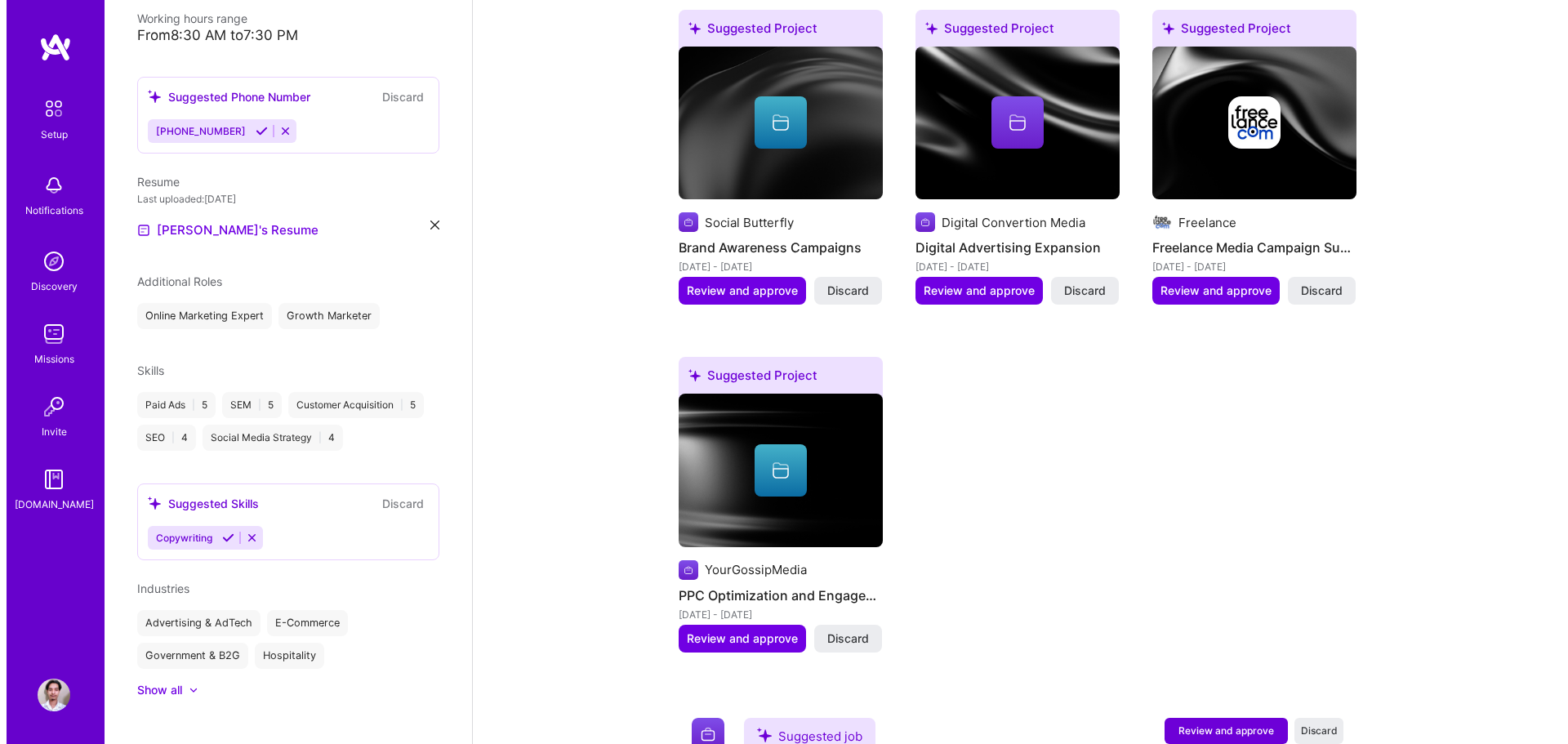
scroll to position [572, 0]
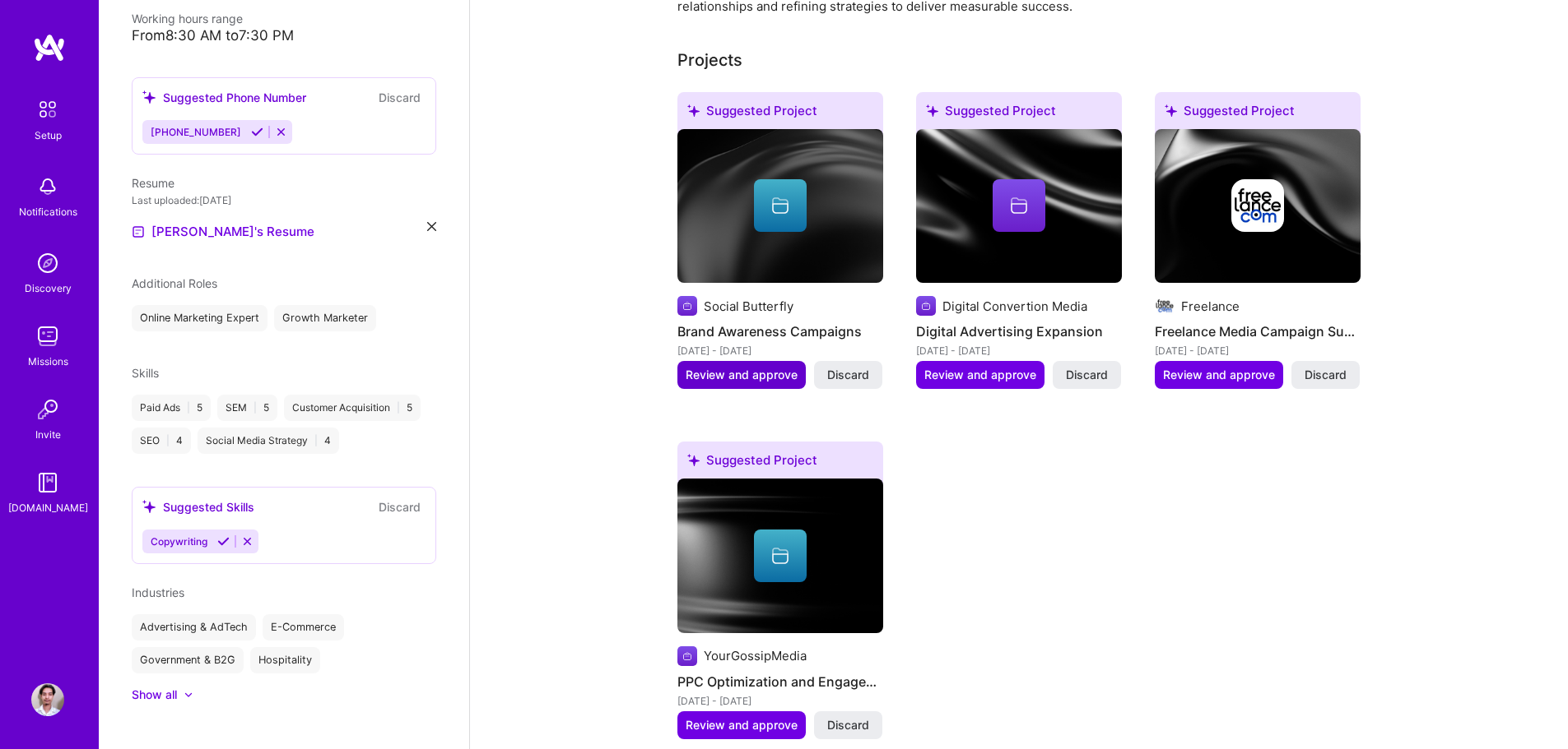
click at [755, 367] on span "Review and approve" at bounding box center [742, 375] width 112 height 17
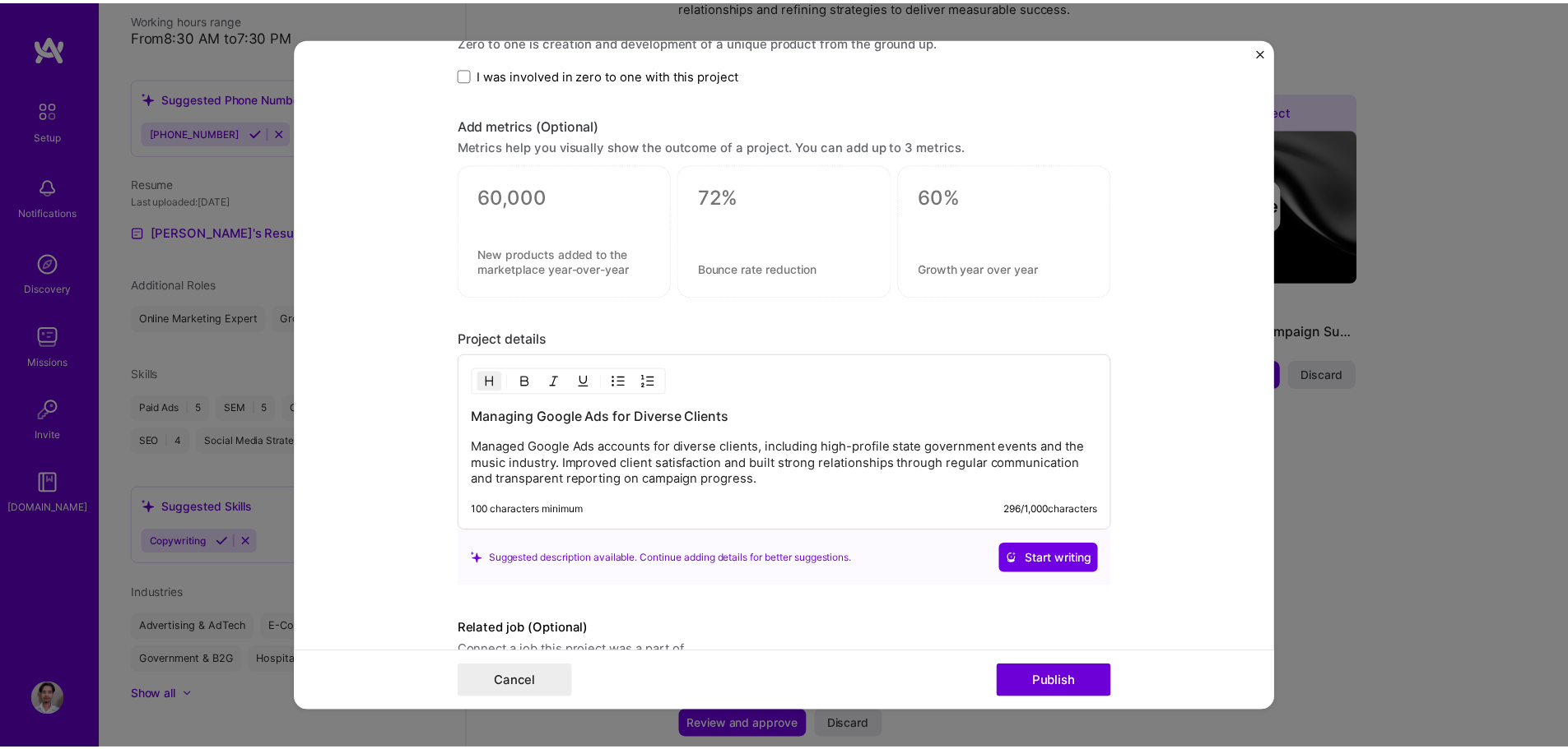
scroll to position [1172, 0]
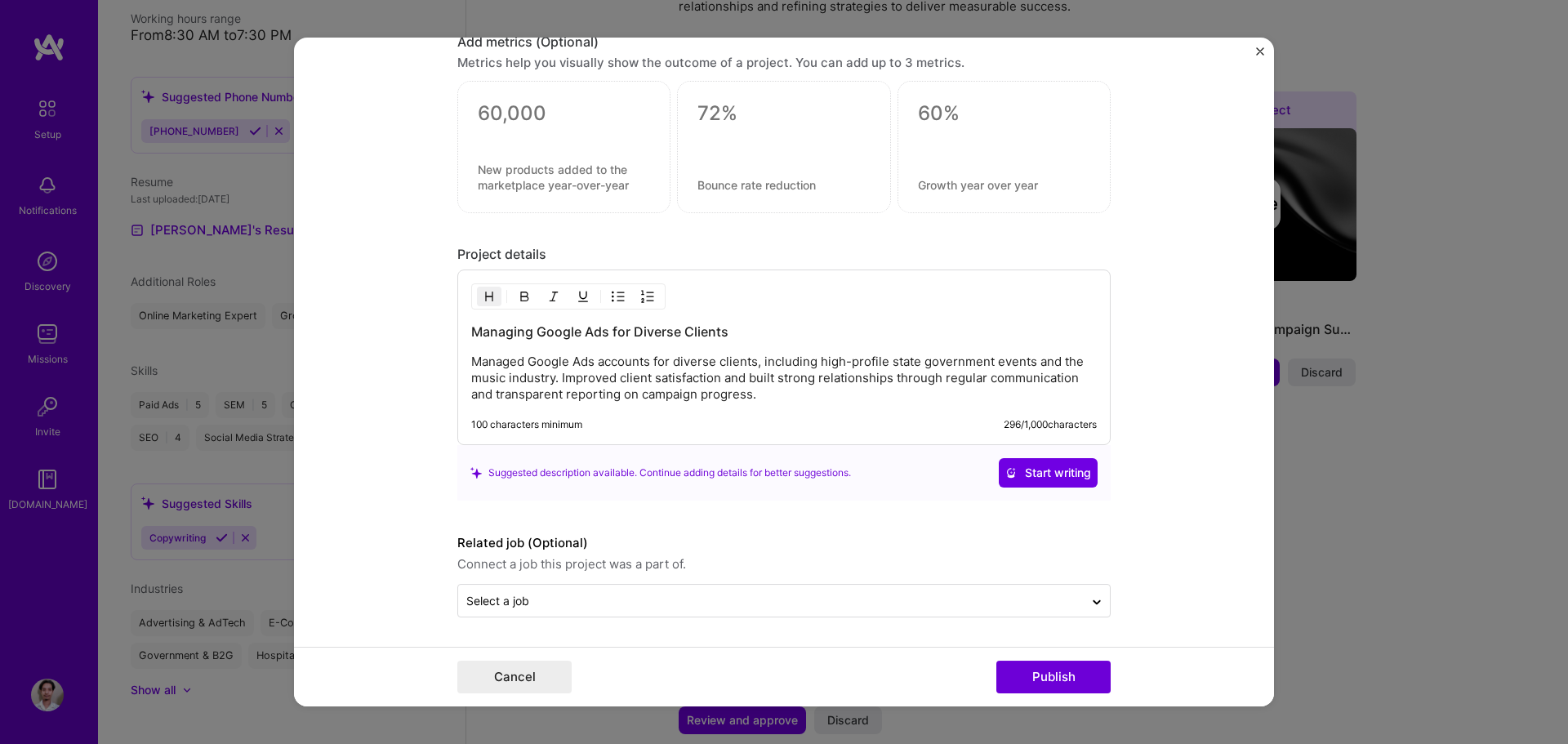
click at [1259, 50] on img "Close" at bounding box center [1261, 51] width 8 height 8
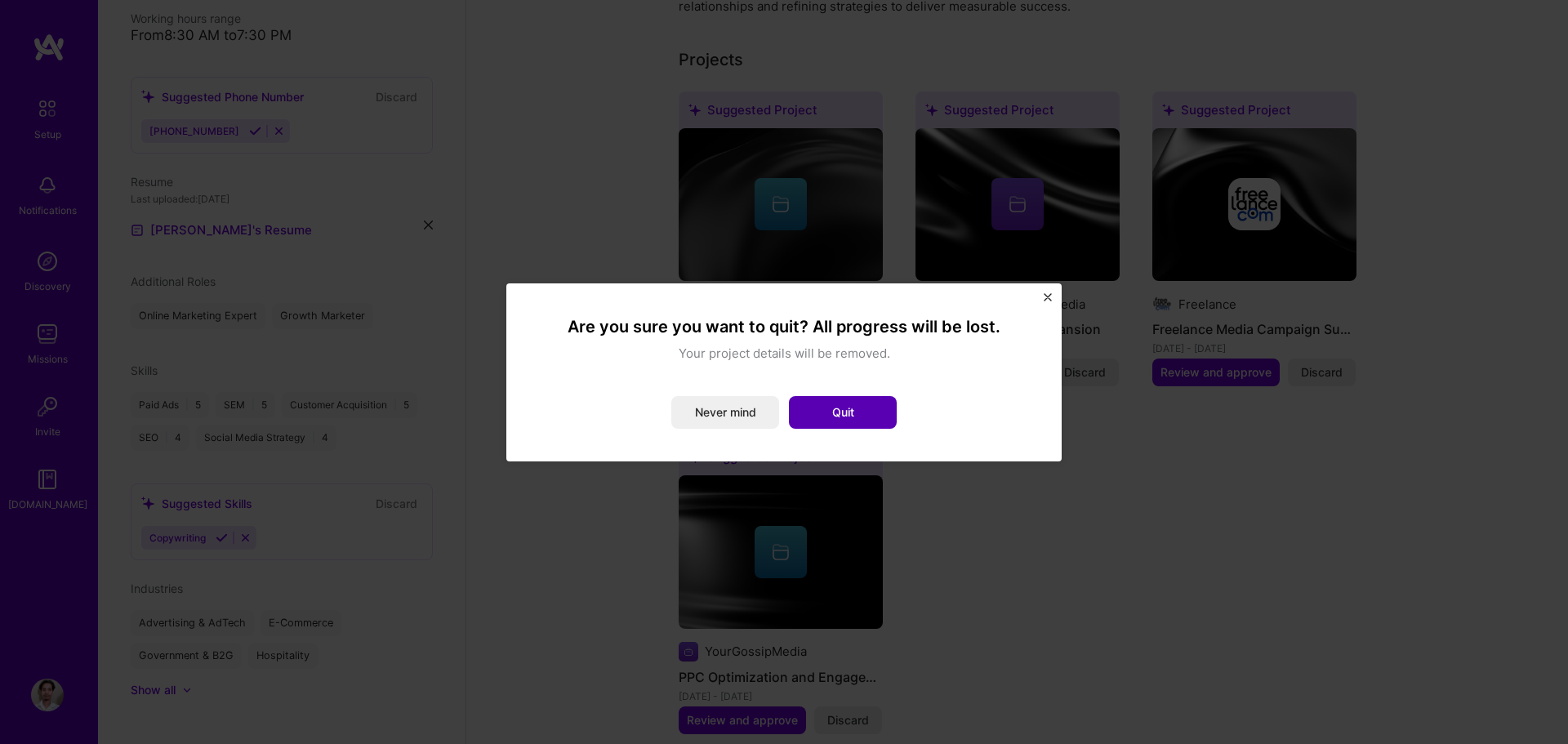
click at [843, 404] on button "Quit" at bounding box center [843, 413] width 108 height 33
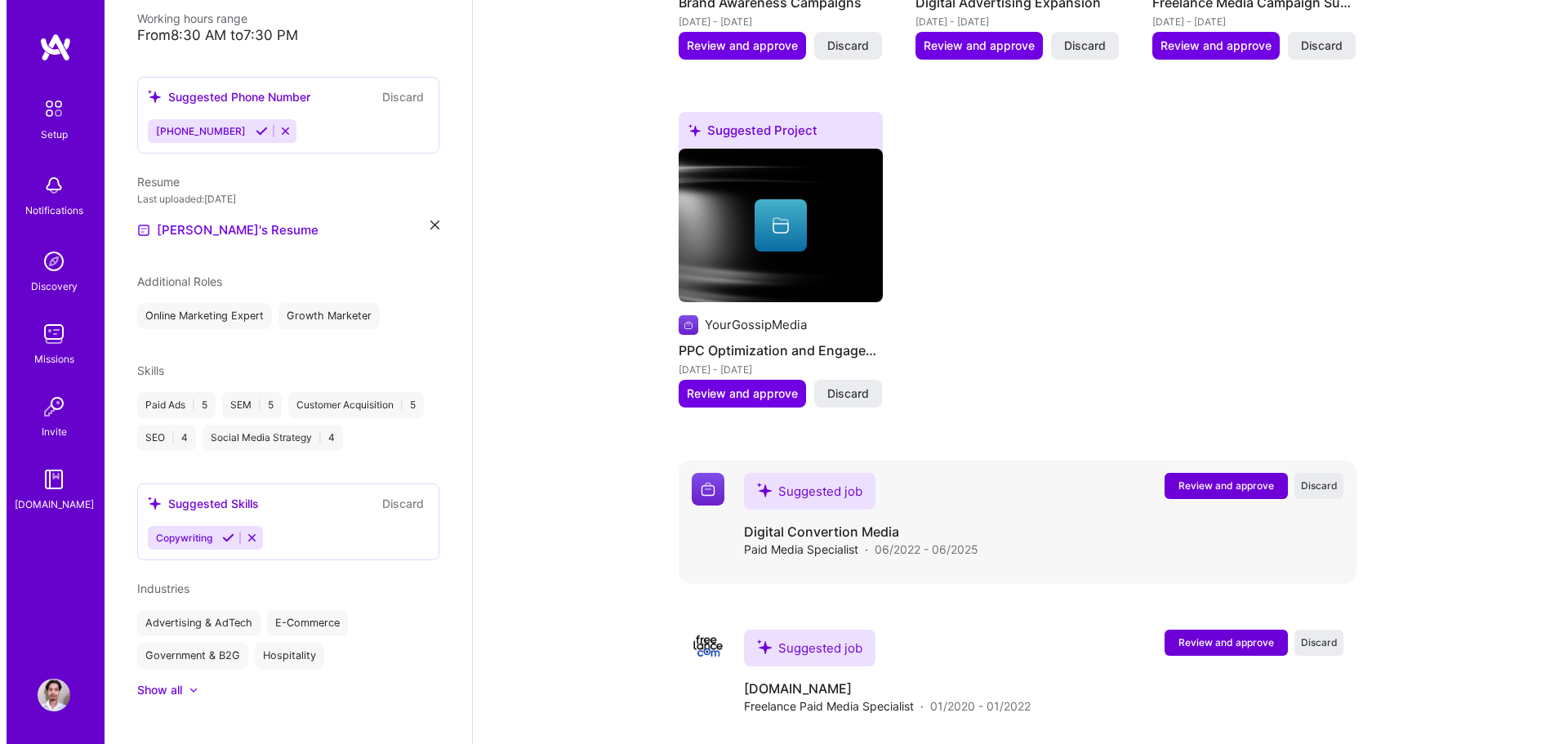
scroll to position [916, 0]
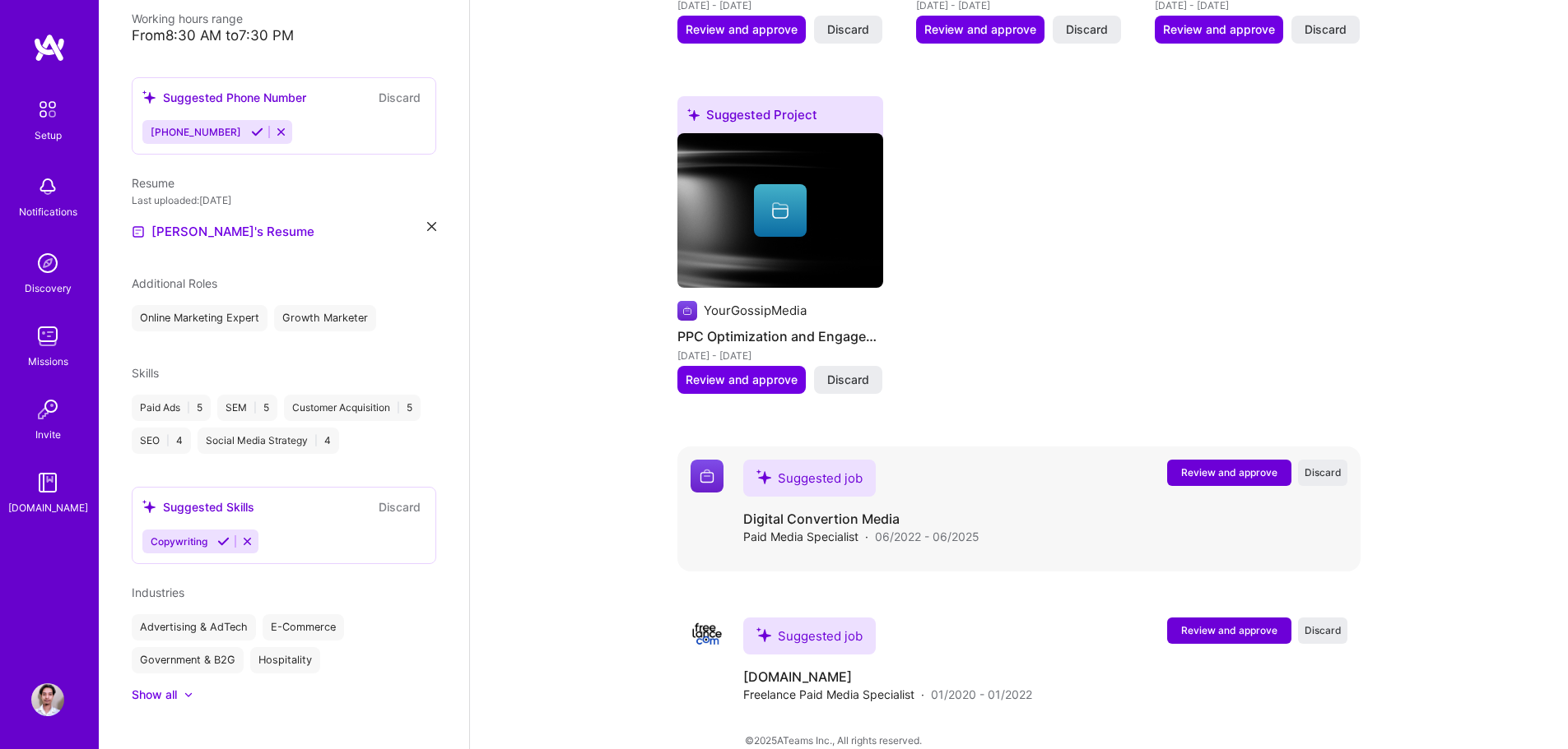
click at [1206, 466] on span "Review and approve" at bounding box center [1229, 473] width 97 height 14
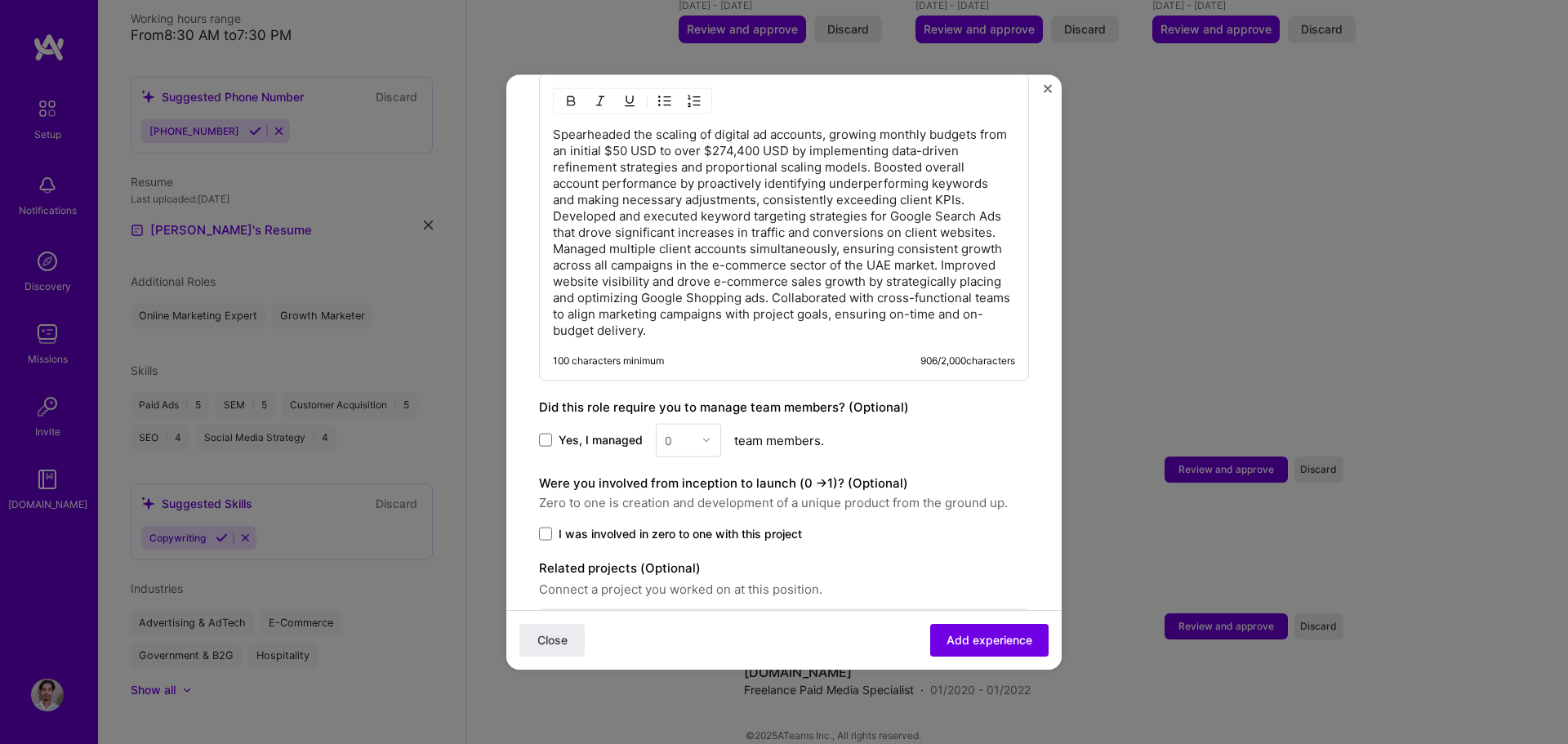
scroll to position [783, 0]
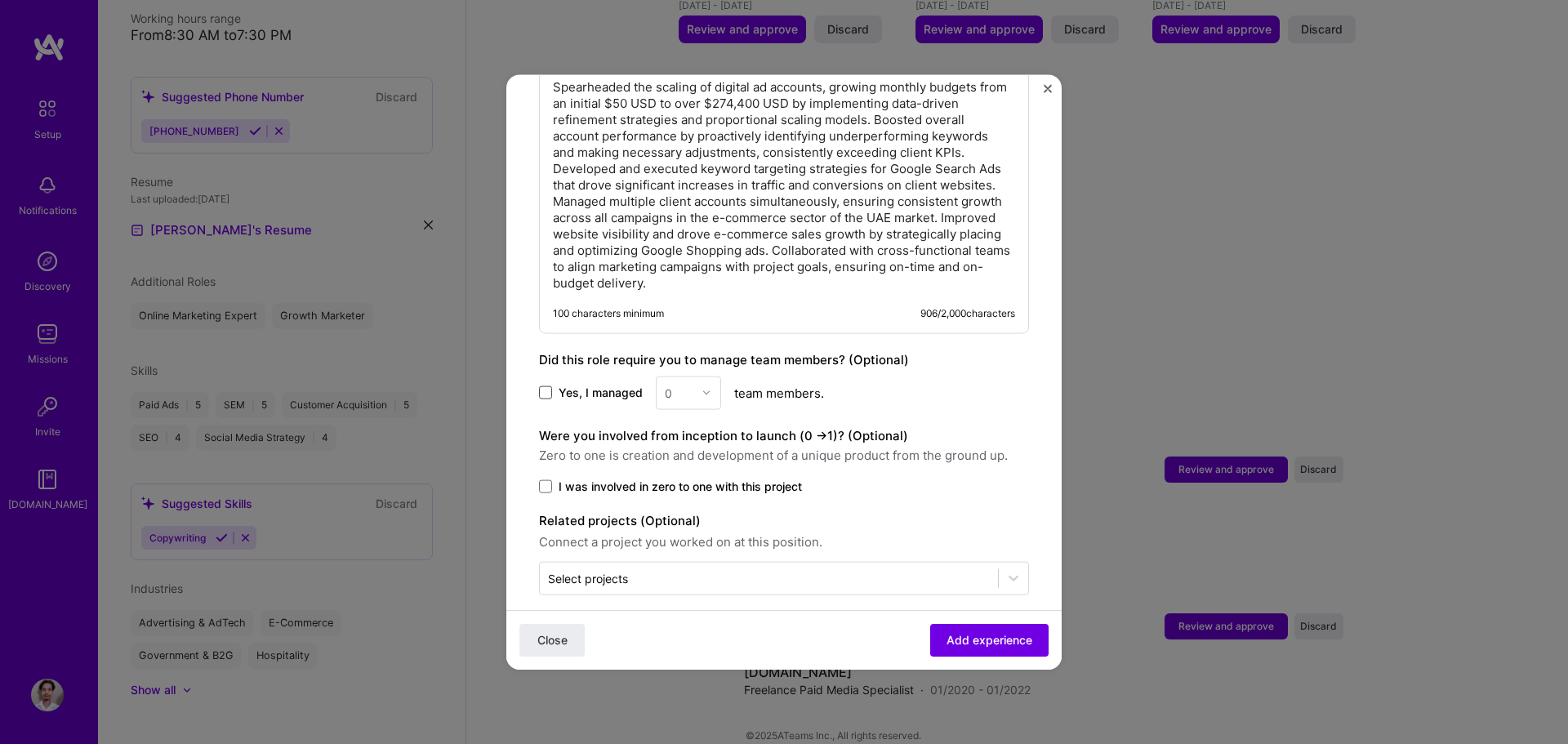
click at [544, 386] on span at bounding box center [545, 392] width 13 height 13
click at [0, 0] on input "Yes, I managed" at bounding box center [0, 0] width 0 height 0
click at [706, 388] on img at bounding box center [707, 393] width 10 height 10
click at [684, 451] on div "2" at bounding box center [688, 466] width 55 height 30
click at [549, 480] on span at bounding box center [545, 486] width 13 height 13
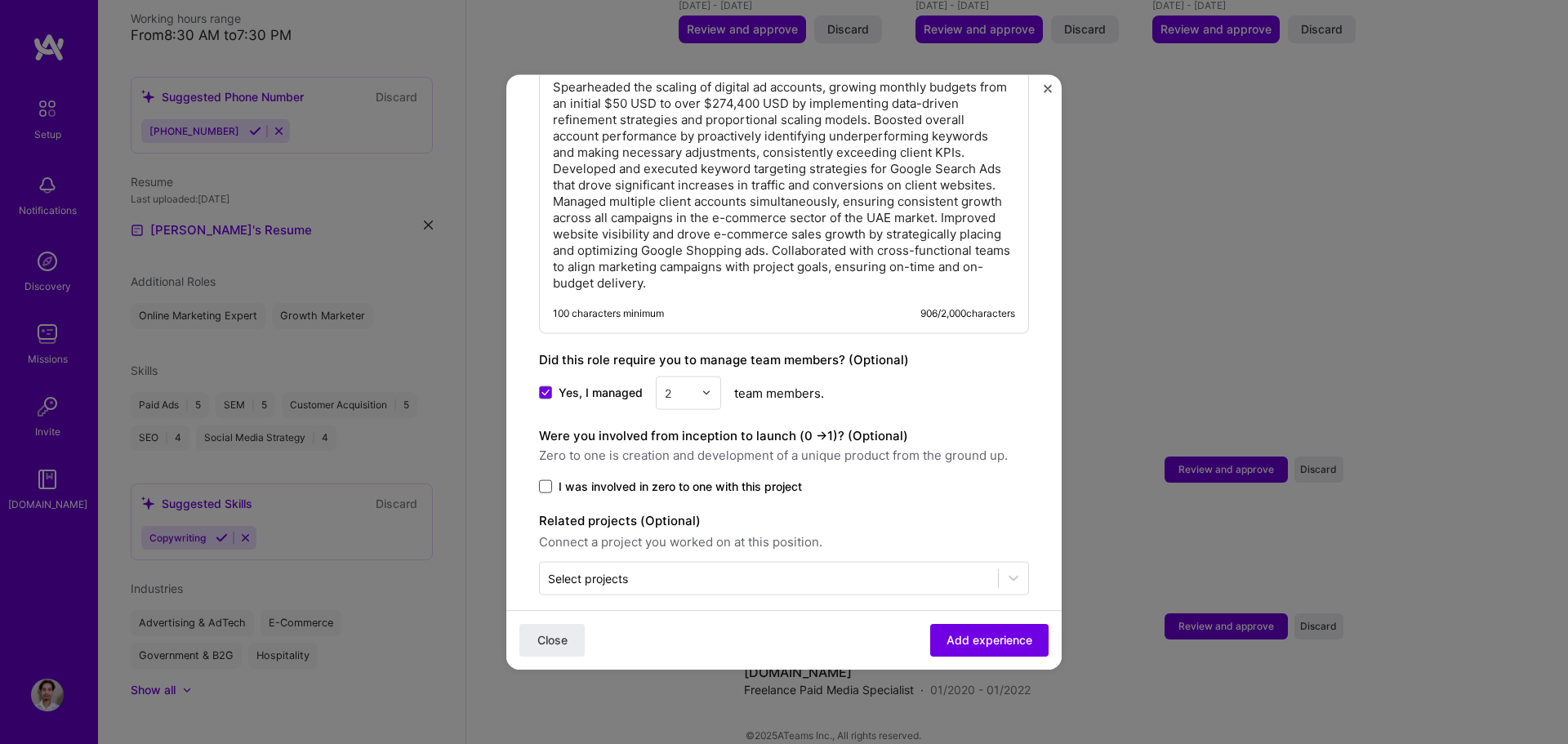
click at [0, 0] on input "I was involved in zero to one with this project" at bounding box center [0, 0] width 0 height 0
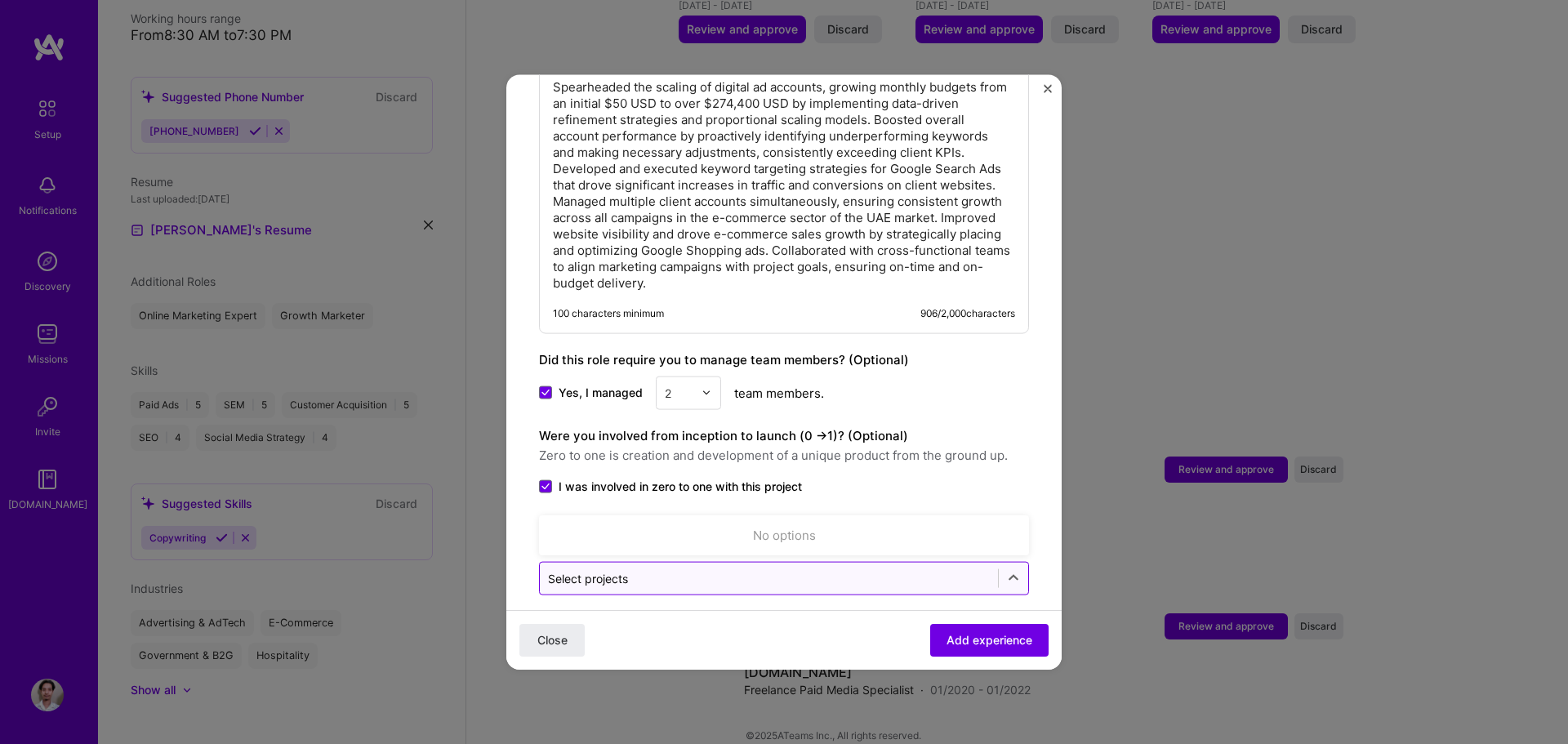
click at [713, 569] on input "text" at bounding box center [769, 578] width 442 height 17
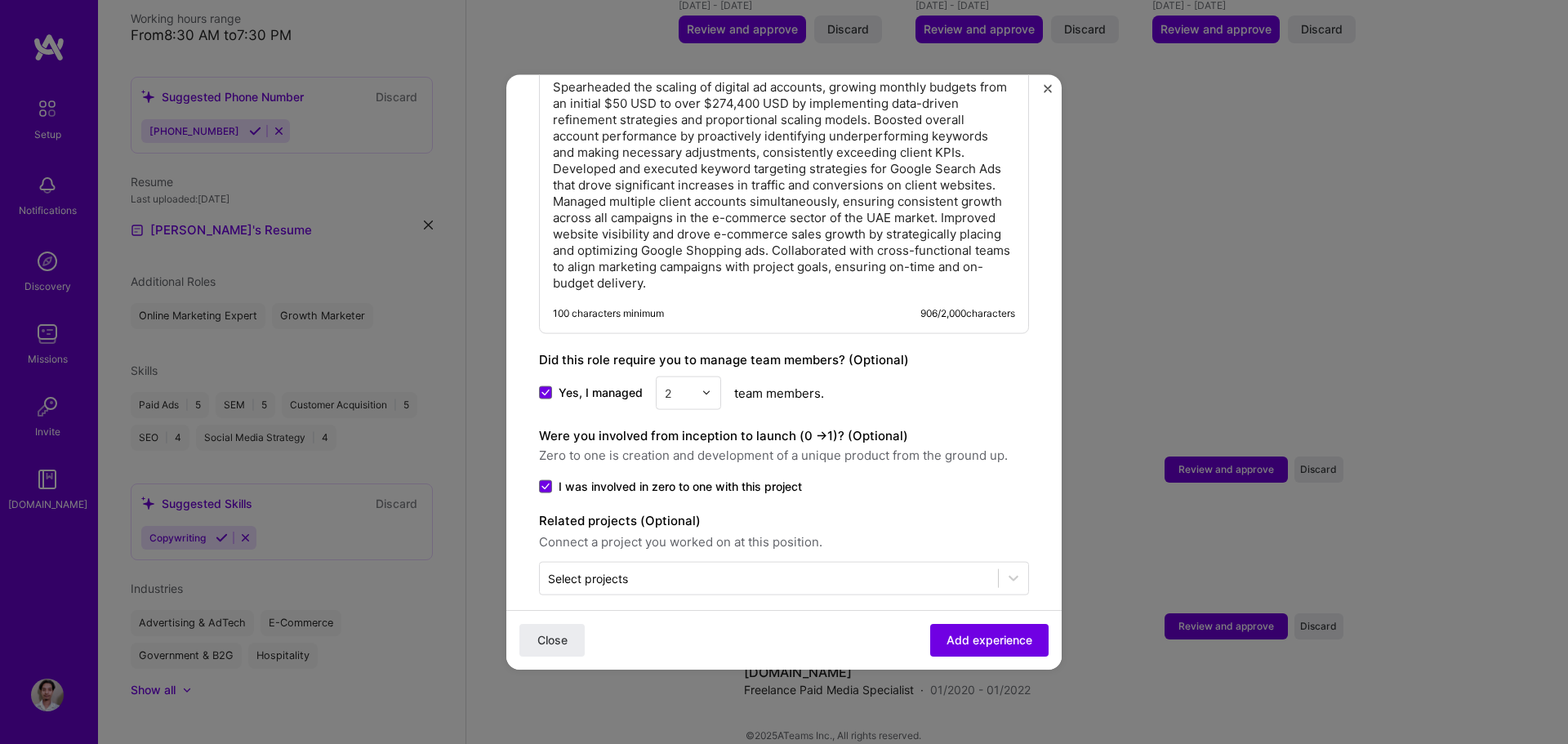
click at [1003, 453] on div "Were you involved from inception to launch (0 - > 1)? (Optional) Zero to one is…" at bounding box center [784, 460] width 490 height 69
click at [982, 632] on span "Add experience" at bounding box center [989, 640] width 85 height 16
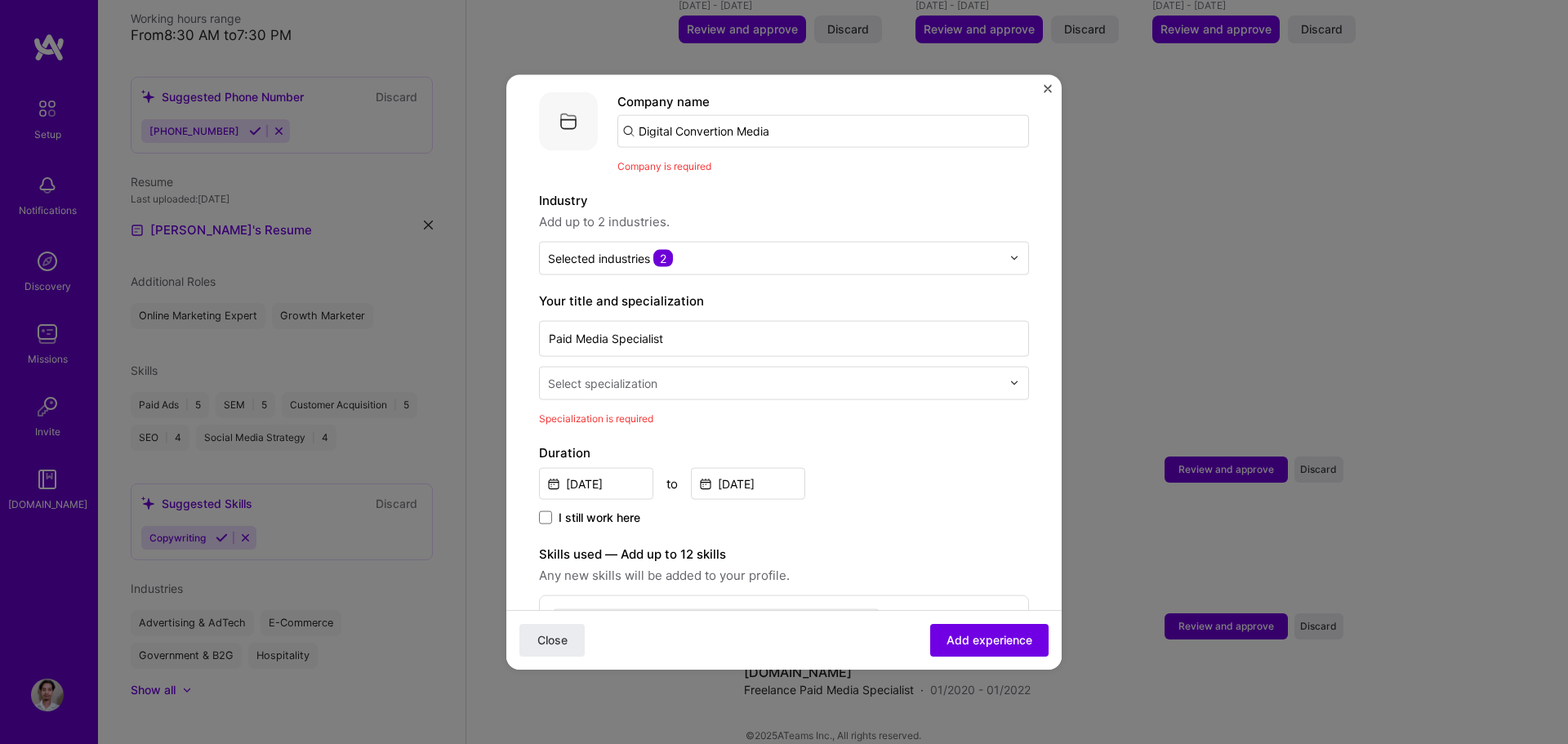
click at [802, 116] on input "Digital Convertion Media" at bounding box center [823, 131] width 412 height 33
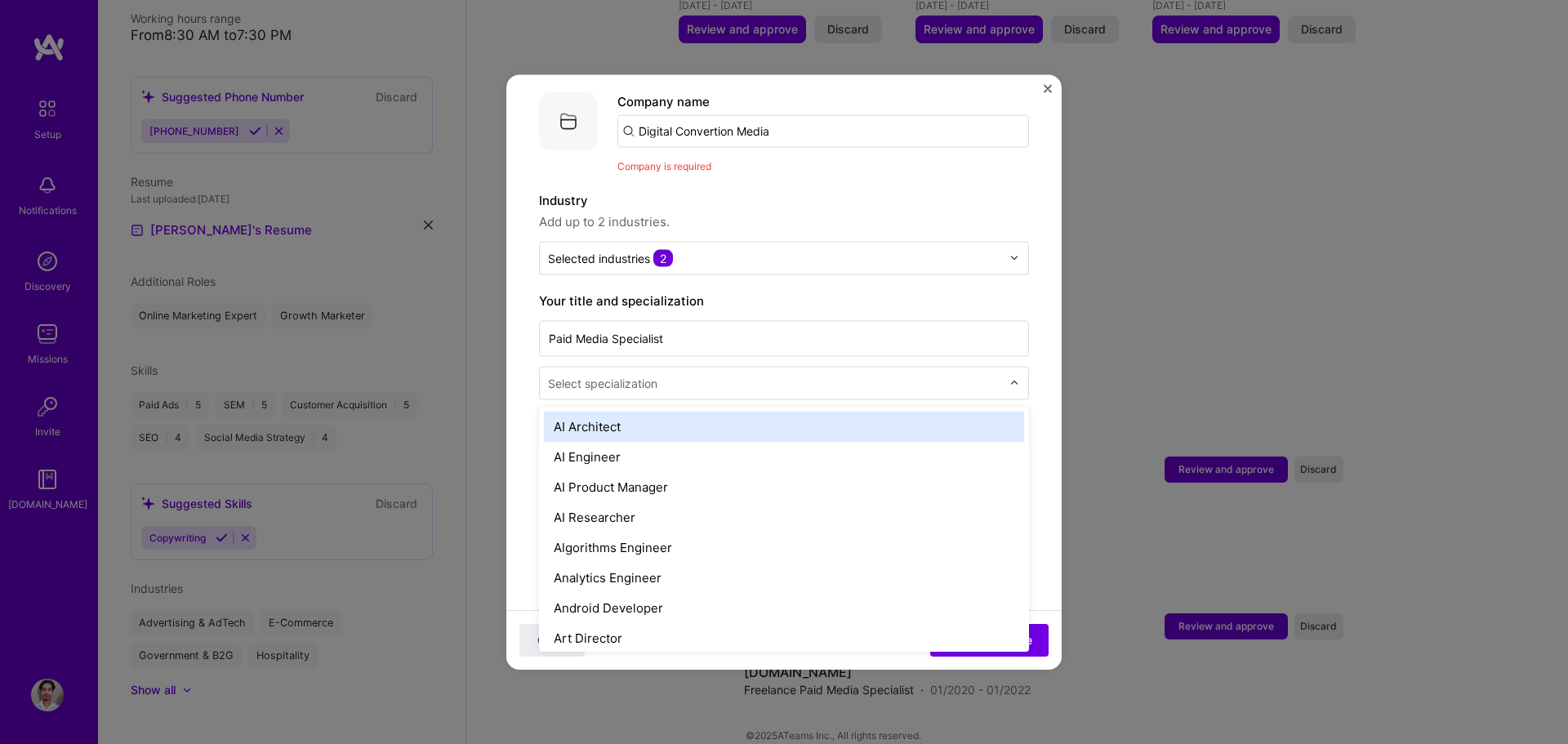
click at [687, 374] on input "text" at bounding box center [776, 383] width 457 height 17
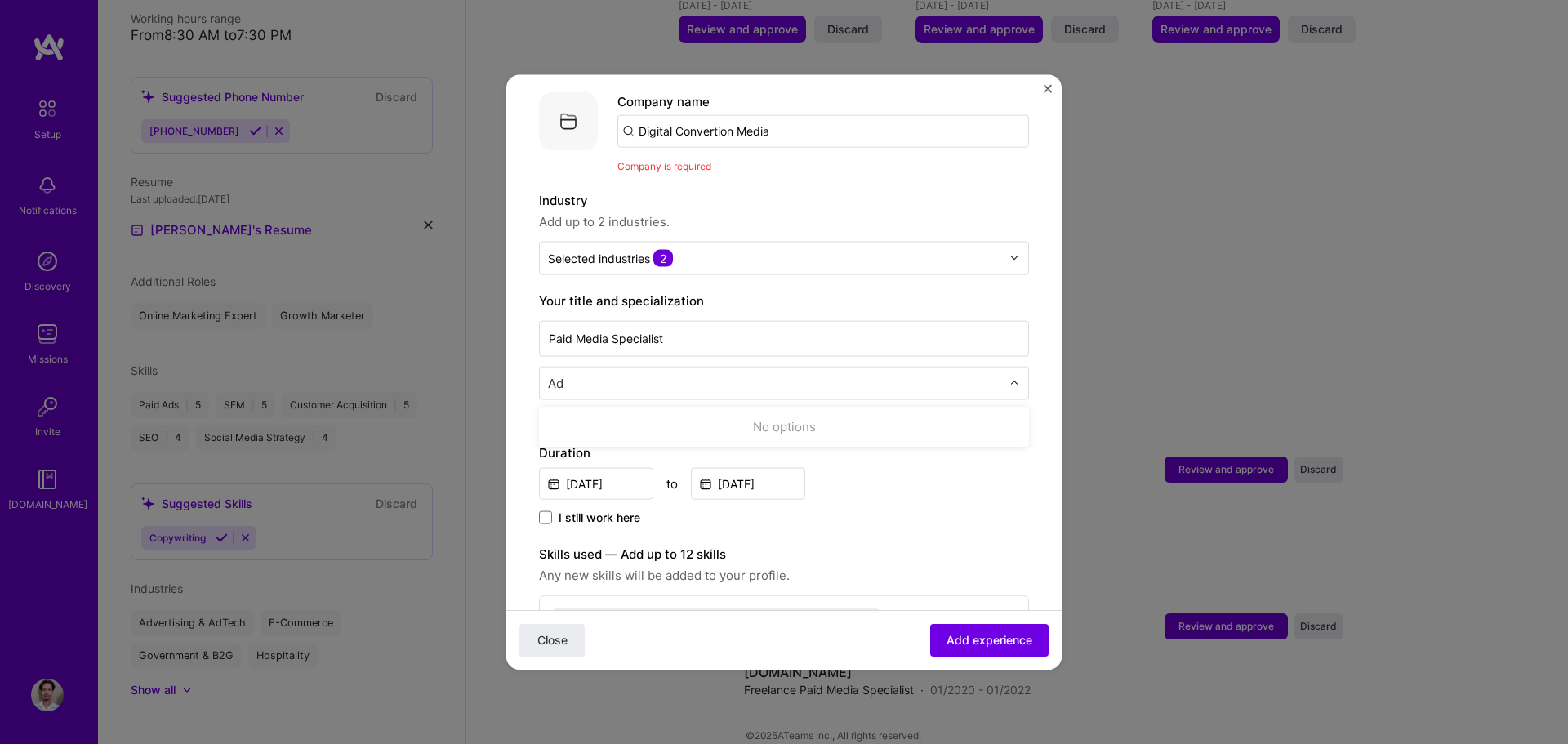
type input "A"
type input "G"
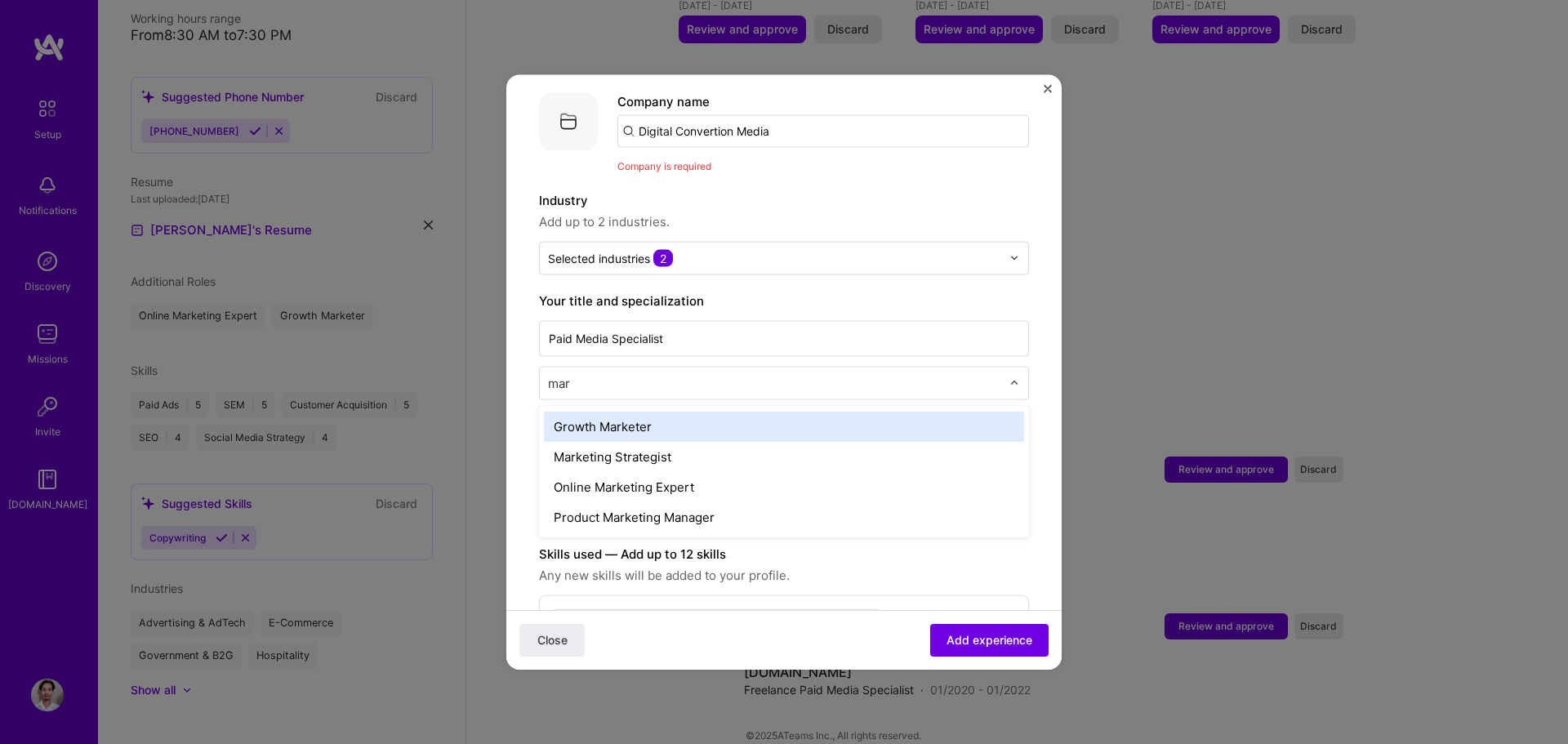
type input "mark"
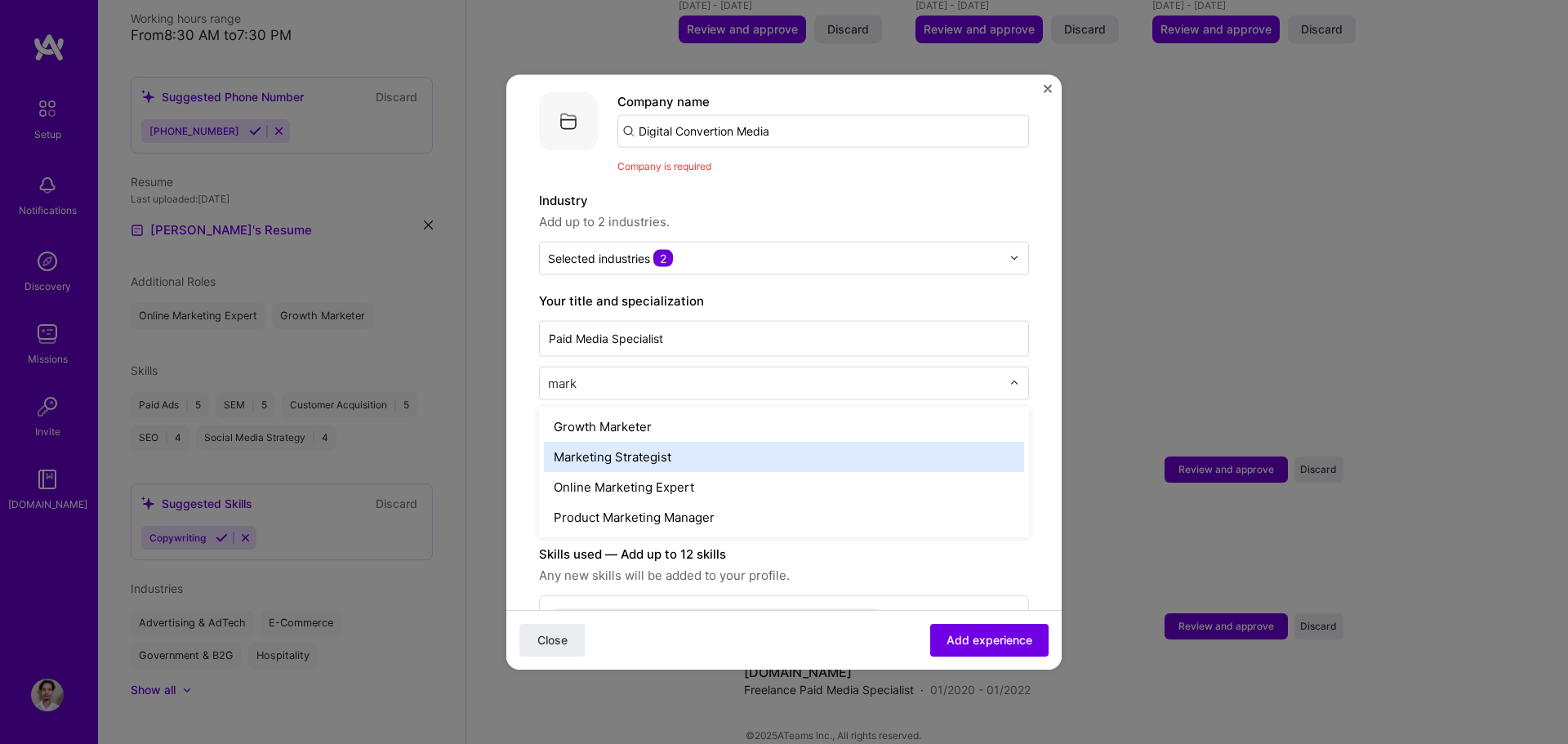
click at [693, 441] on div "Marketing Strategist" at bounding box center [784, 456] width 480 height 30
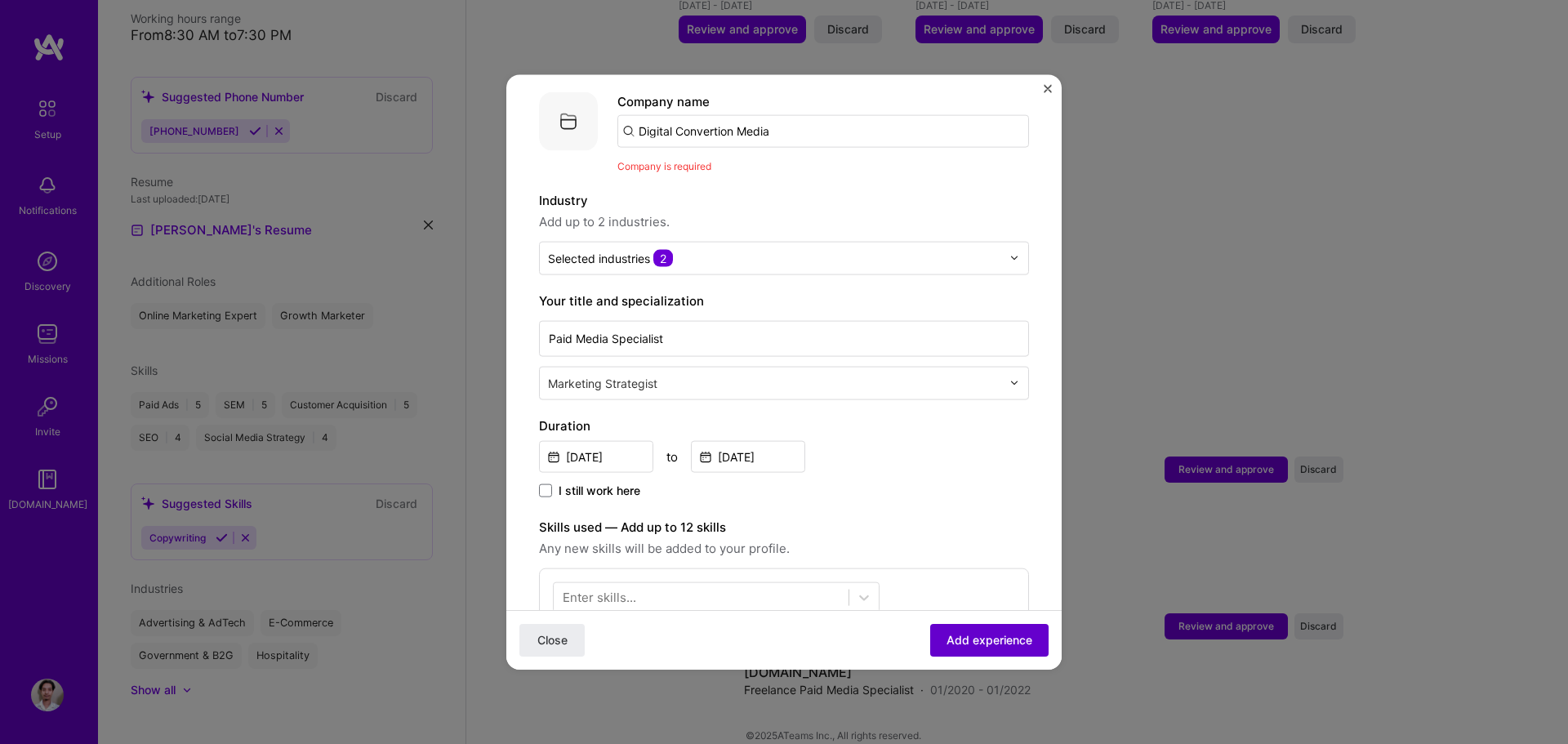
click at [962, 644] on span "Add experience" at bounding box center [989, 640] width 85 height 16
click at [790, 120] on input "Digital Convertion Media" at bounding box center [823, 131] width 412 height 33
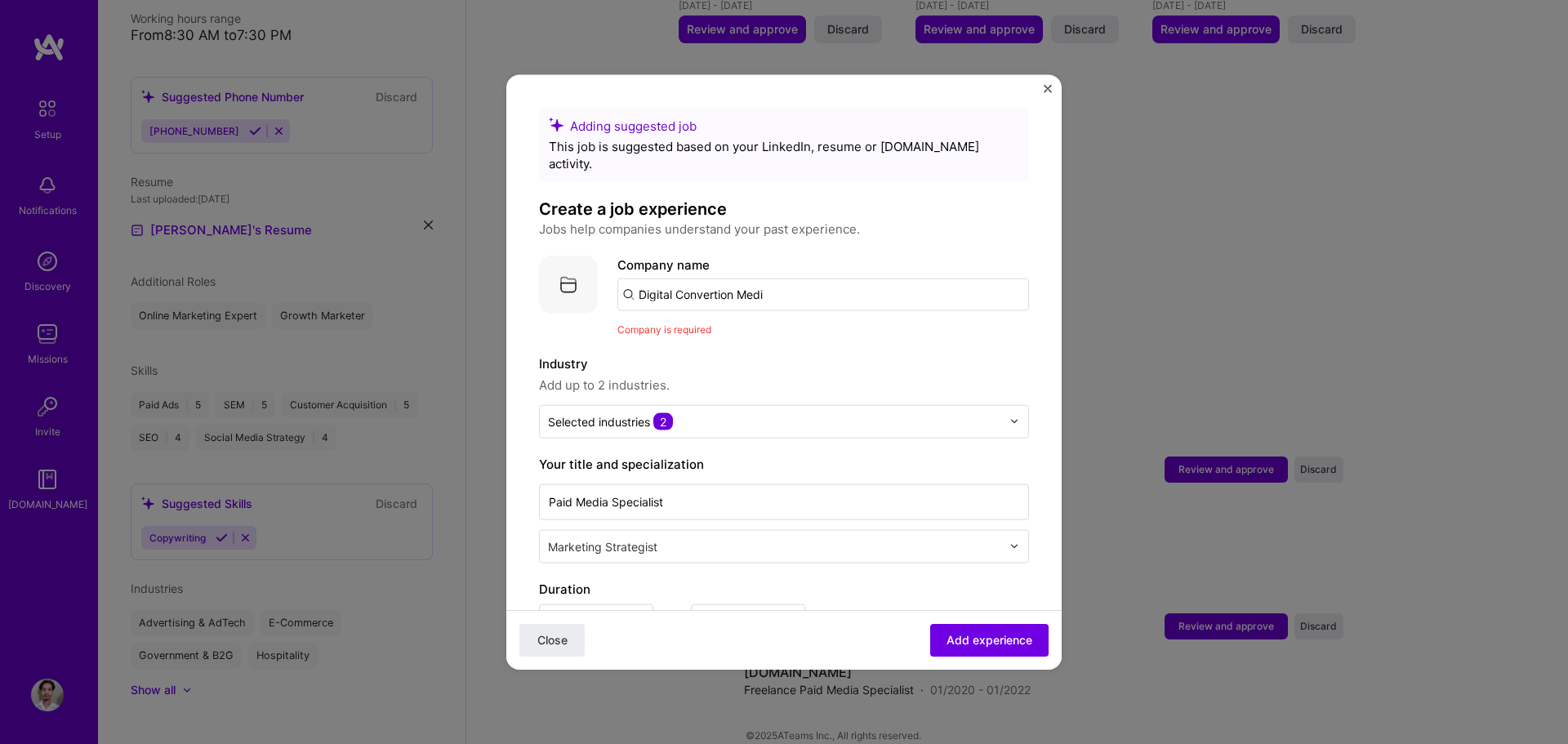
type input "Digital Convertion Media"
click at [807, 277] on input "Digital Convertion Media" at bounding box center [823, 294] width 412 height 33
click at [967, 648] on span "Add experience" at bounding box center [989, 640] width 85 height 16
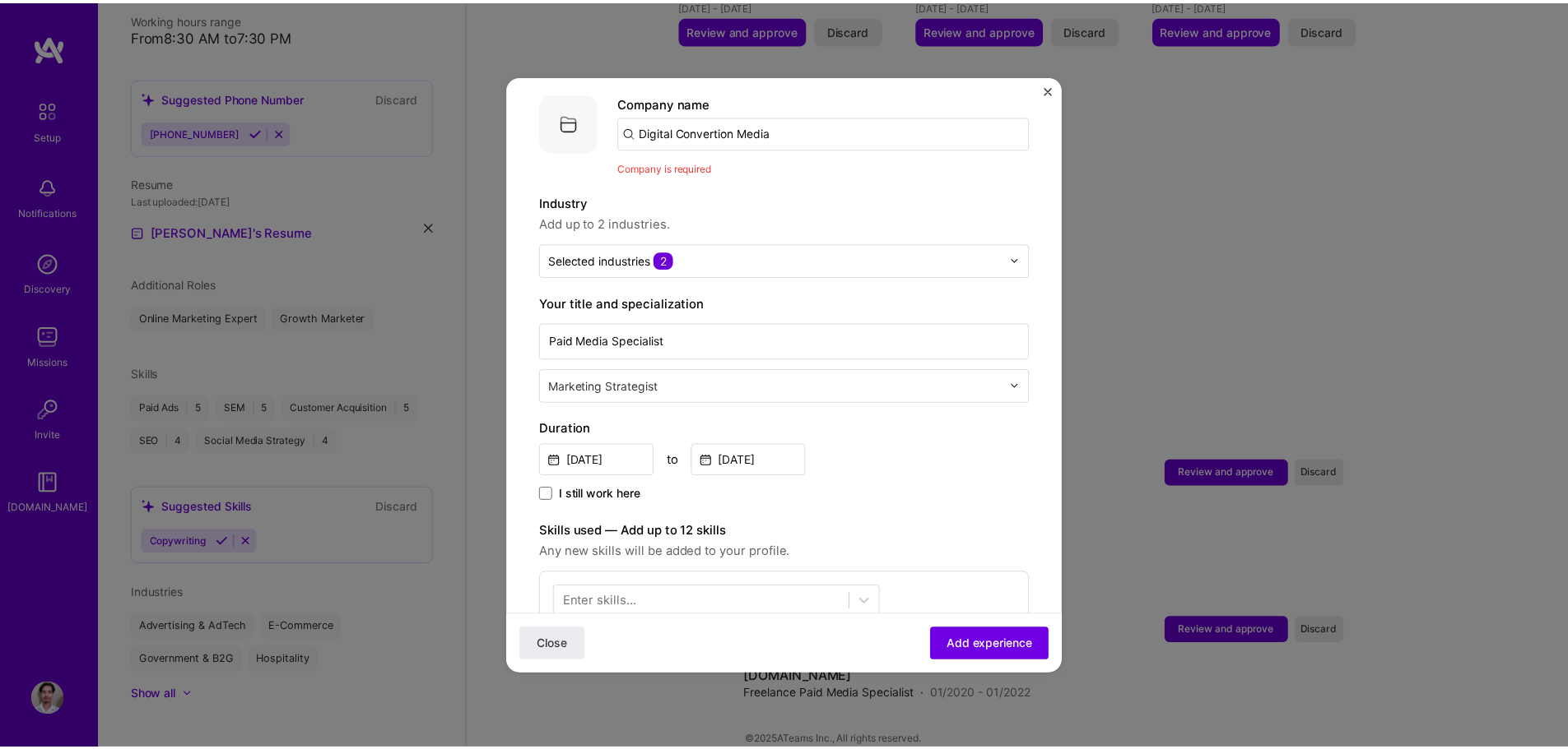
scroll to position [132, 0]
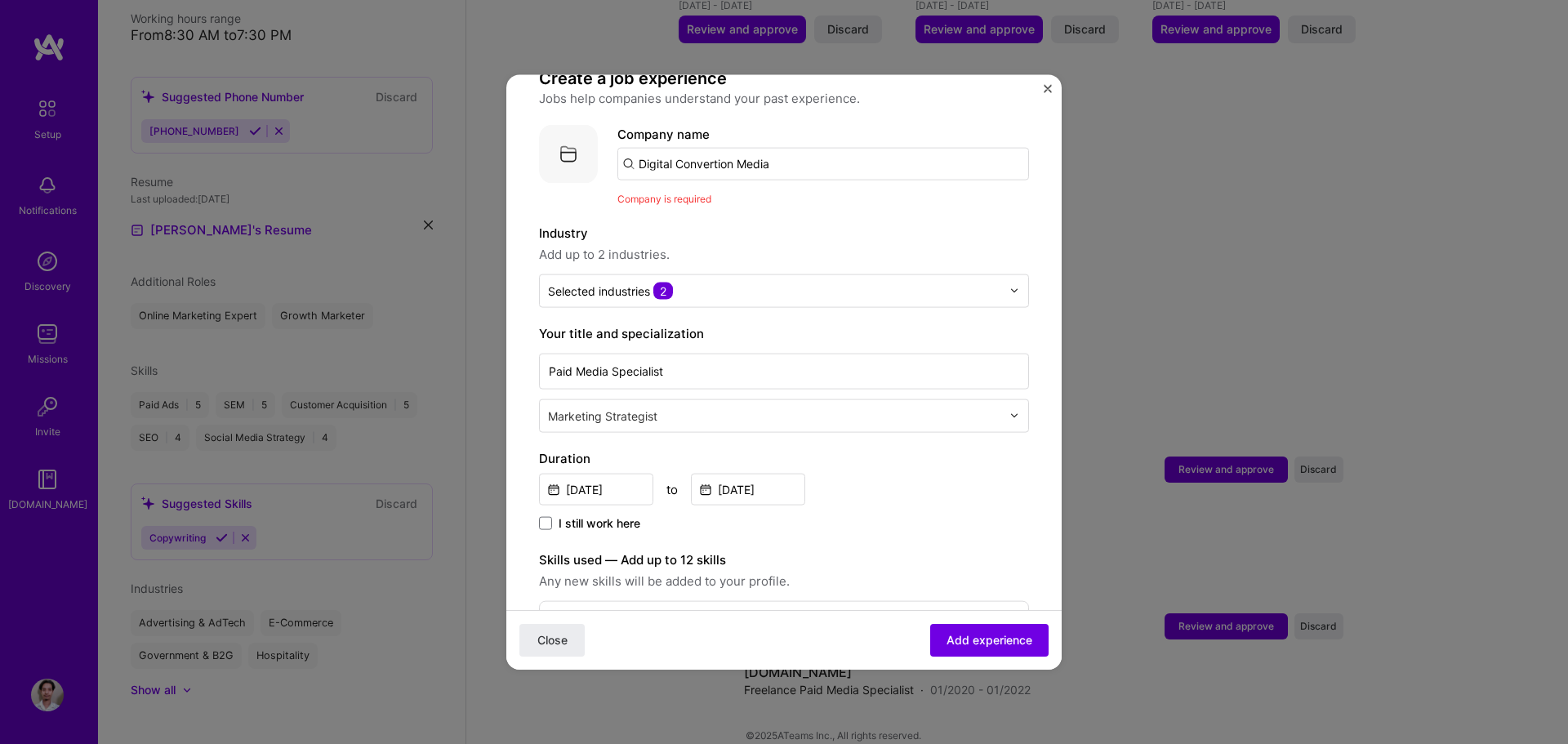
click at [1050, 90] on img "Close" at bounding box center [1048, 88] width 8 height 8
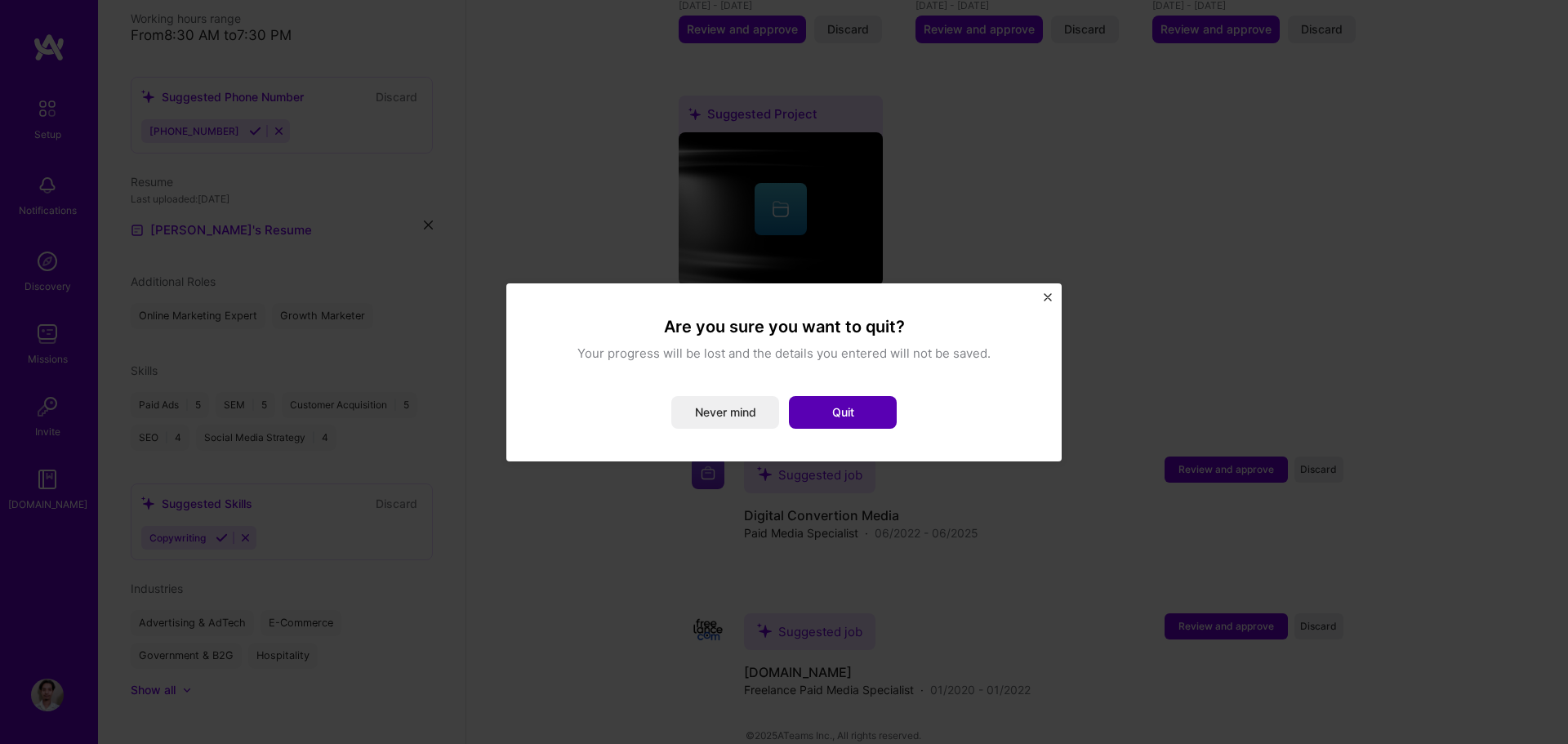
click at [804, 414] on button "Quit" at bounding box center [843, 413] width 108 height 33
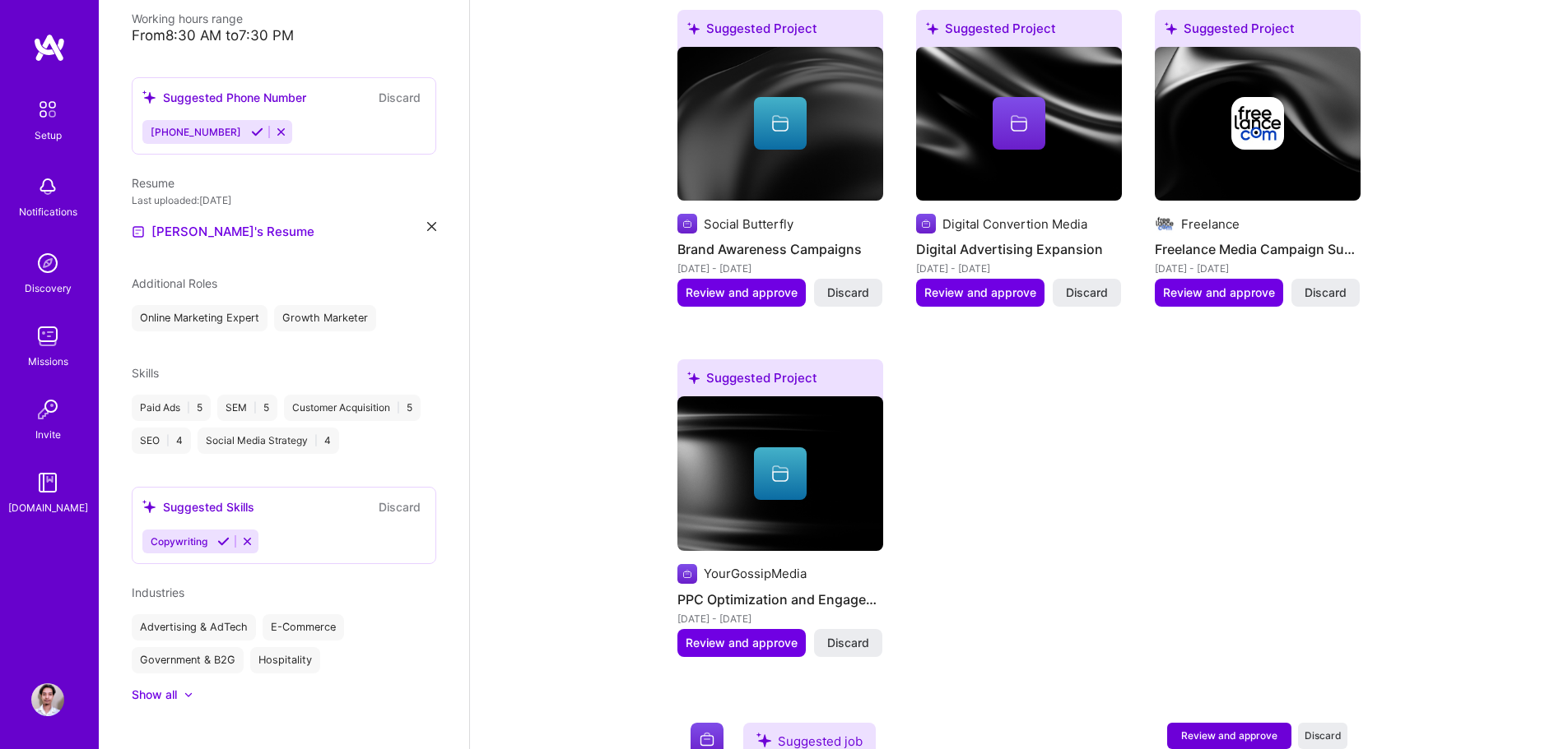
scroll to position [922, 0]
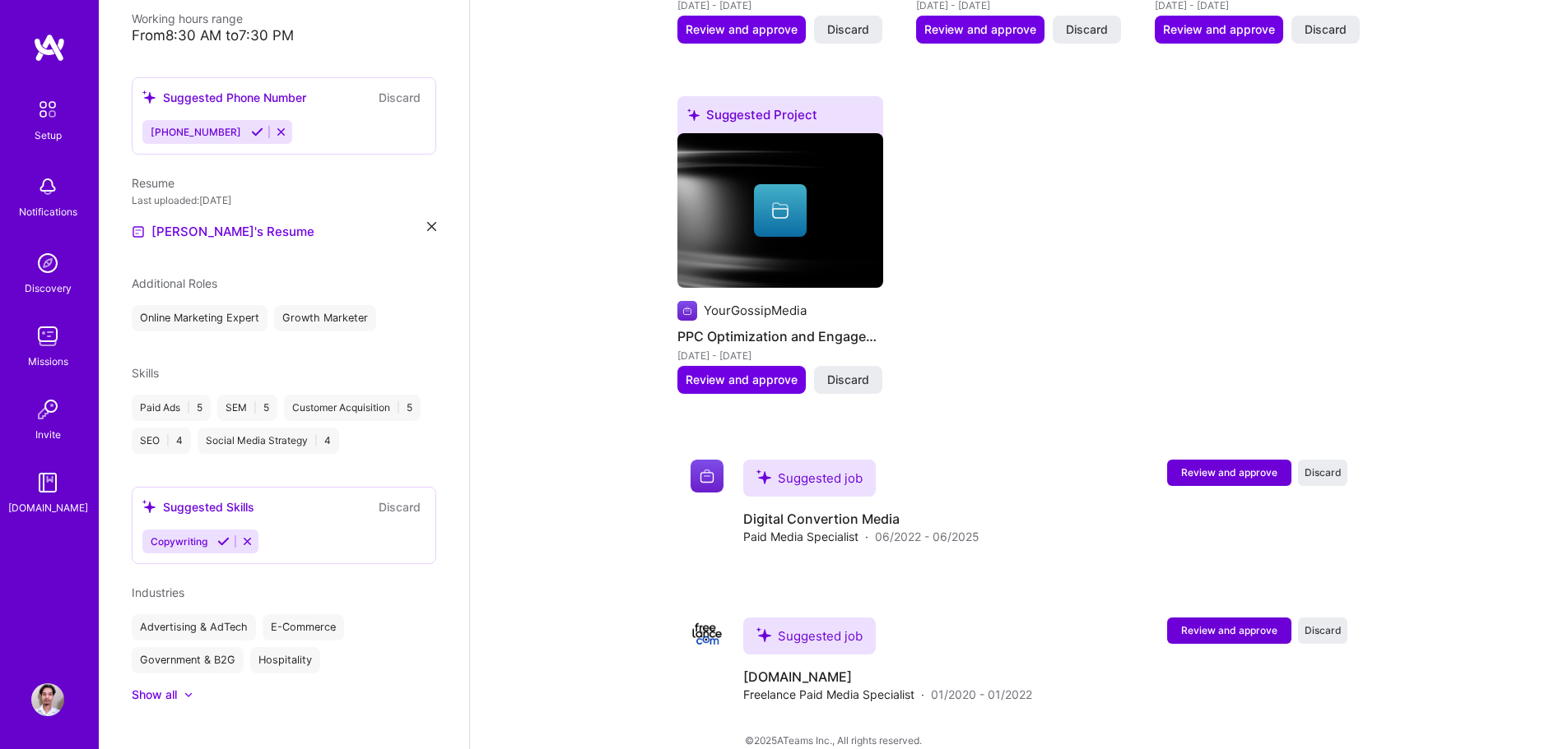
click at [34, 698] on img at bounding box center [48, 700] width 33 height 33
click at [36, 495] on img at bounding box center [48, 483] width 33 height 33
